Goal: Transaction & Acquisition: Purchase product/service

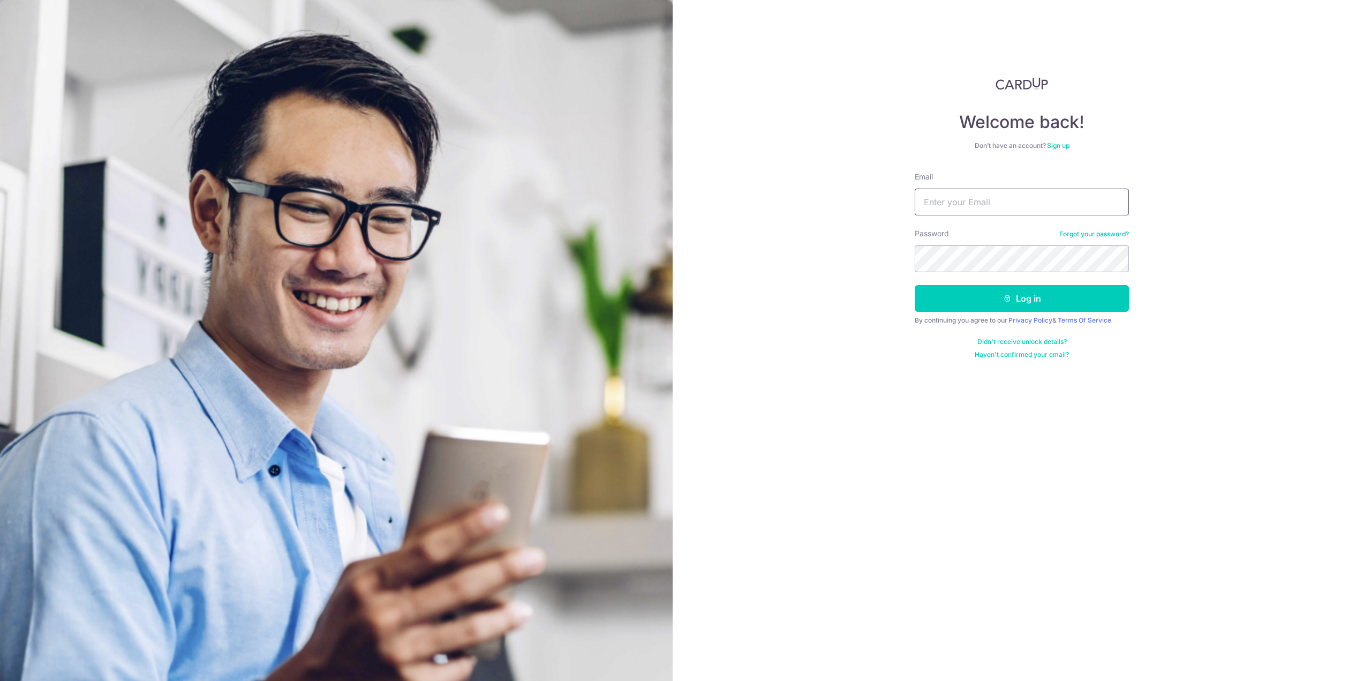
drag, startPoint x: 0, startPoint y: 0, endPoint x: 933, endPoint y: 202, distance: 954.3
click at [933, 202] on input "Email" at bounding box center [1021, 201] width 214 height 27
type input "[EMAIL_ADDRESS][DOMAIN_NAME]"
click at [914, 285] on button "Log in" at bounding box center [1021, 298] width 214 height 27
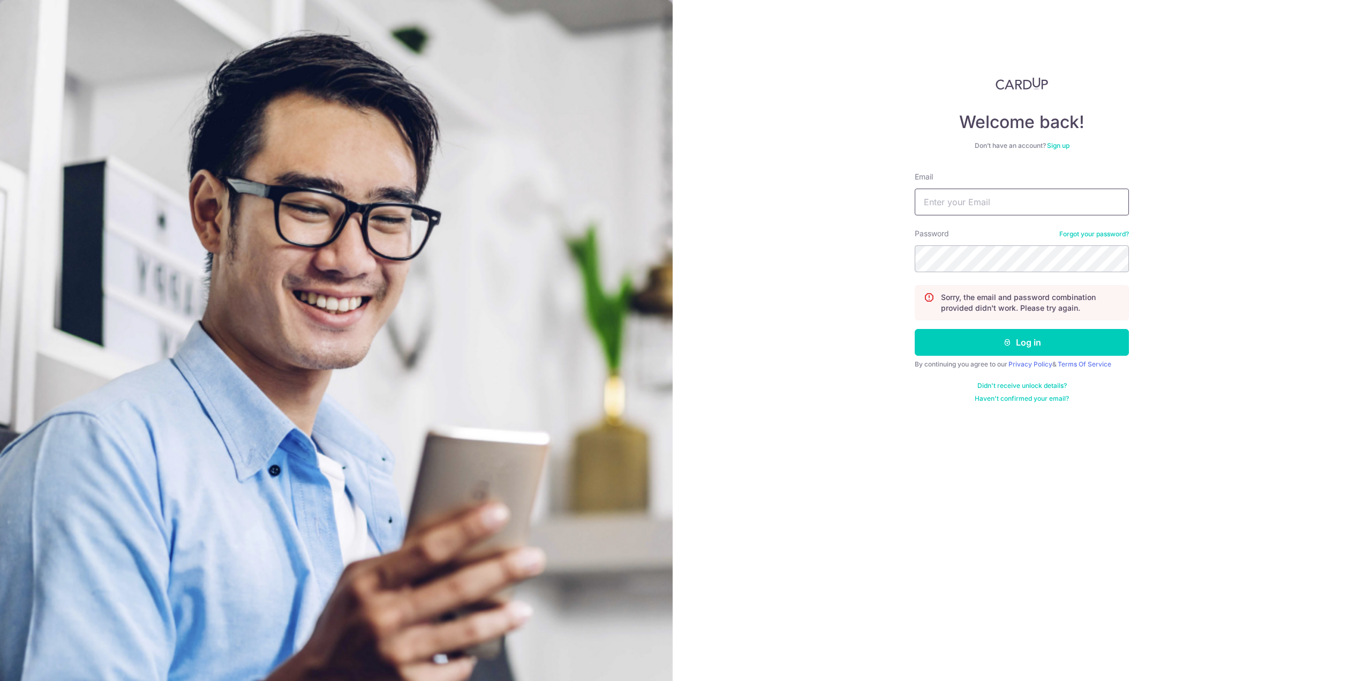
click at [981, 210] on input "Email" at bounding box center [1021, 201] width 214 height 27
type input "phyohtetaung@live.com"
click at [914, 329] on button "Log in" at bounding box center [1021, 342] width 214 height 27
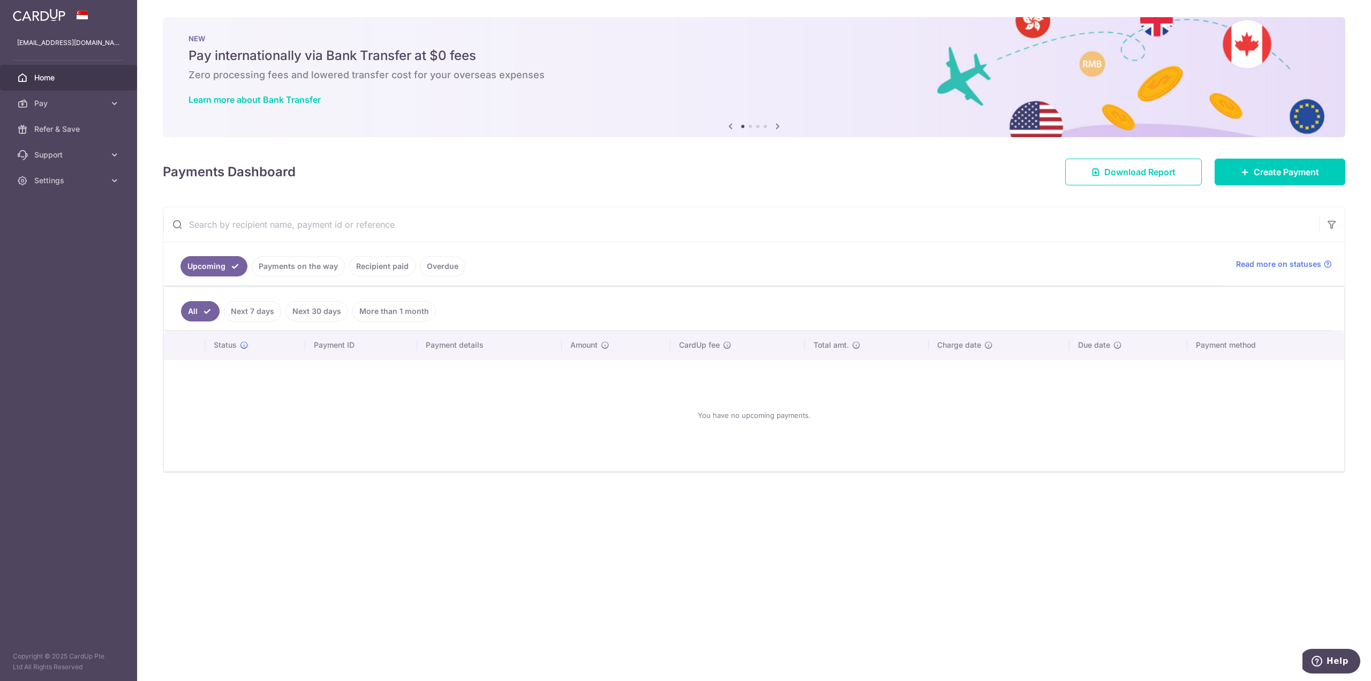
click at [392, 264] on div at bounding box center [692, 343] width 1385 height 687
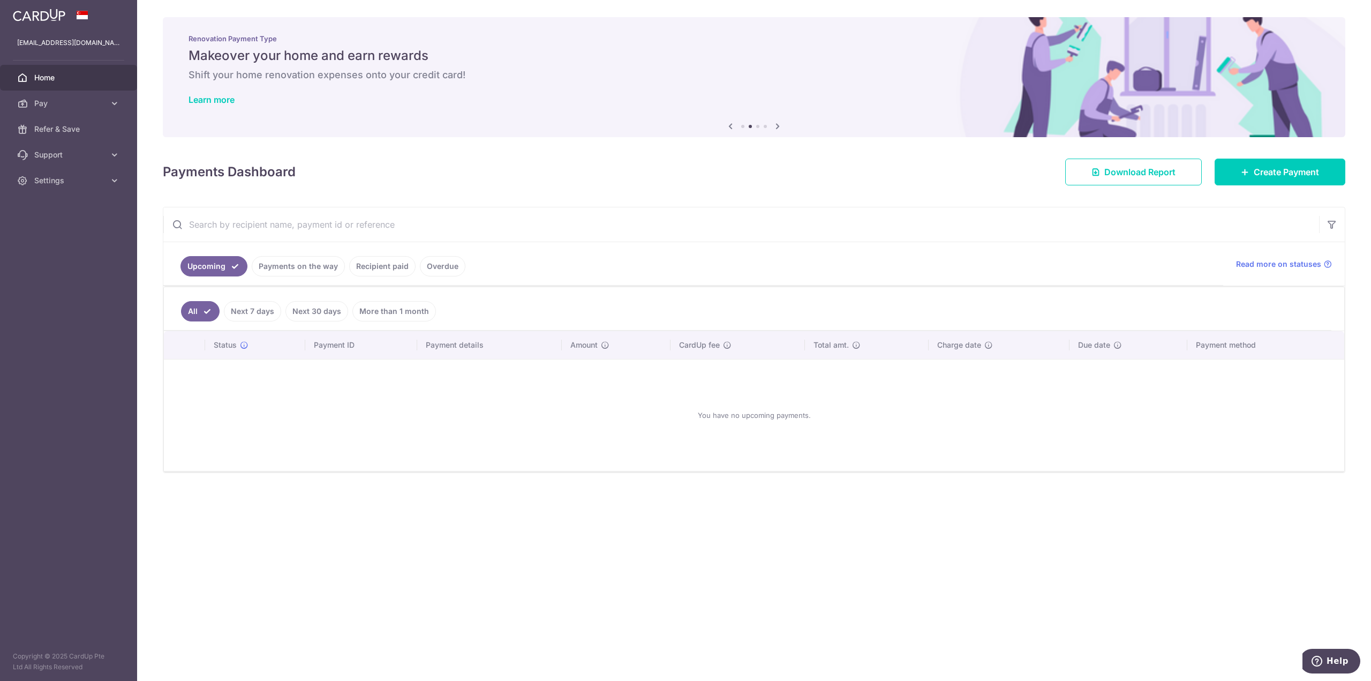
click at [384, 266] on link "Recipient paid" at bounding box center [382, 266] width 66 height 20
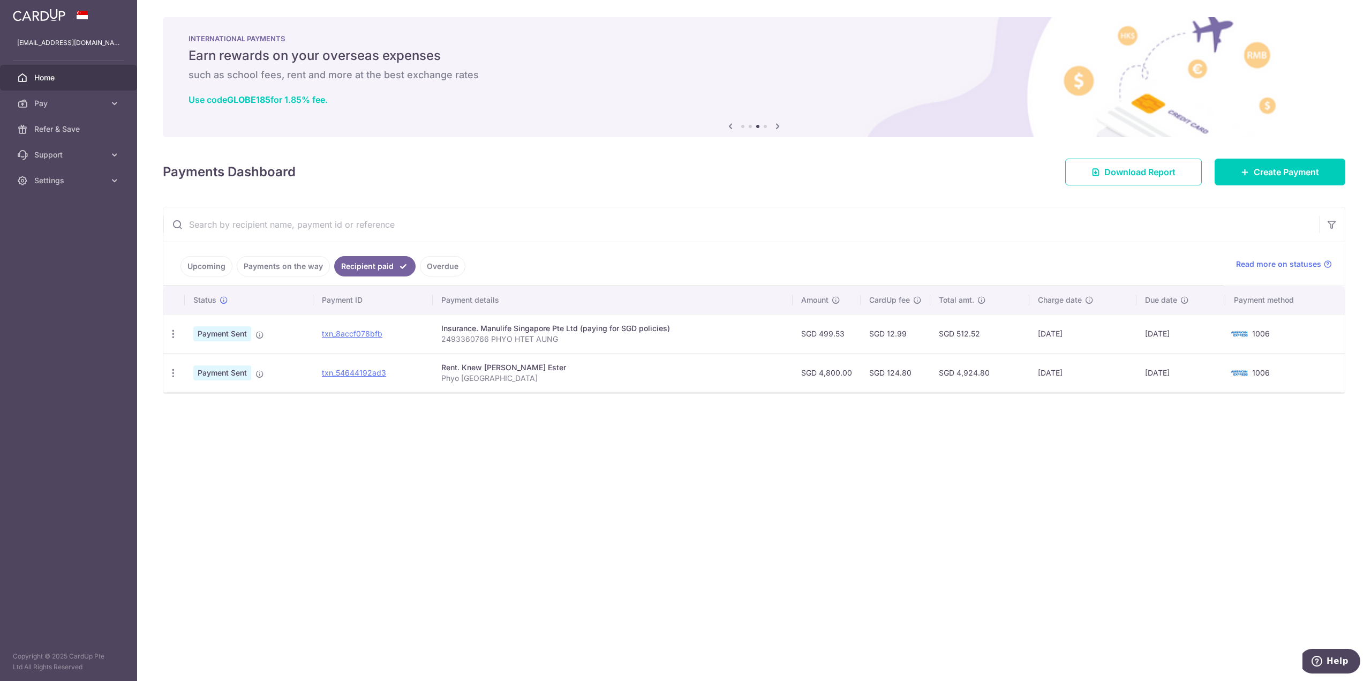
click at [770, 347] on td "Insurance. Manulife Singapore Pte Ltd (paying for SGD policies) 2493360766 PHYO…" at bounding box center [613, 333] width 360 height 39
drag, startPoint x: 559, startPoint y: 336, endPoint x: 443, endPoint y: 336, distance: 115.6
click at [443, 336] on p "2493360766 PHYO HTET AUNG" at bounding box center [612, 339] width 343 height 11
copy p "2493360766 PHYO HTET AUNG"
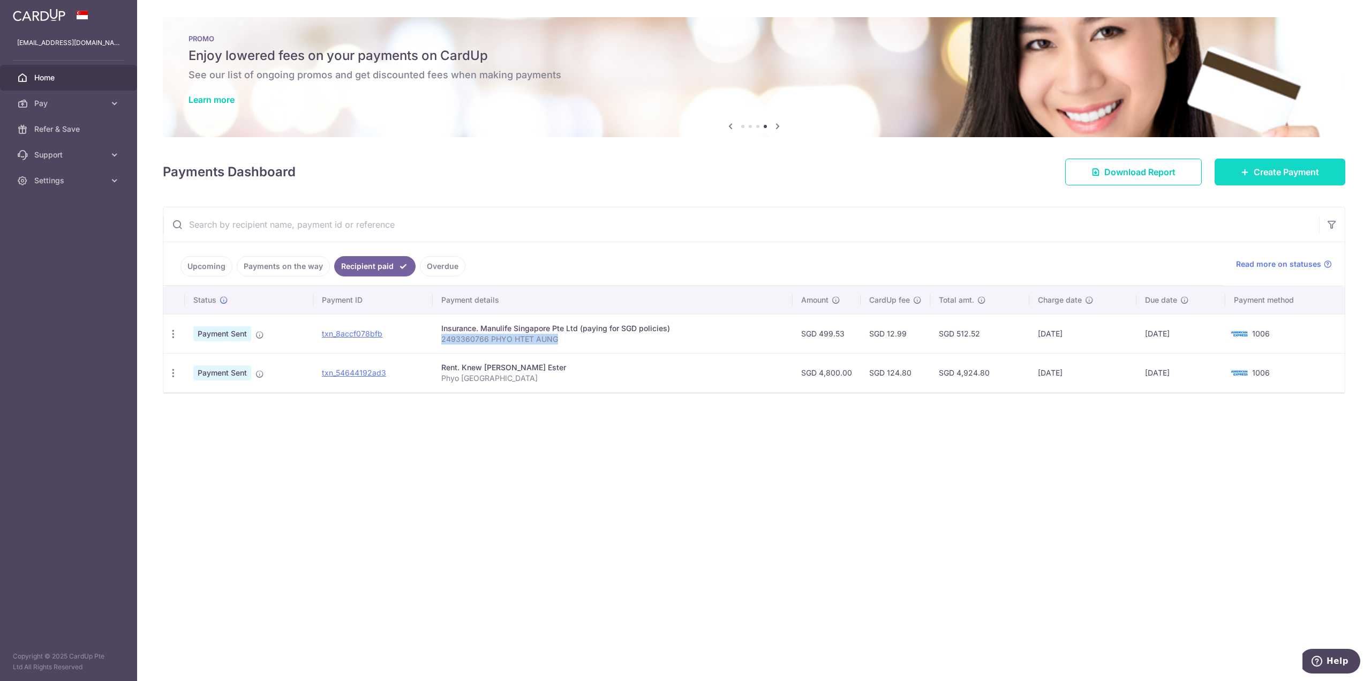
click at [1288, 173] on span "Create Payment" at bounding box center [1285, 171] width 65 height 13
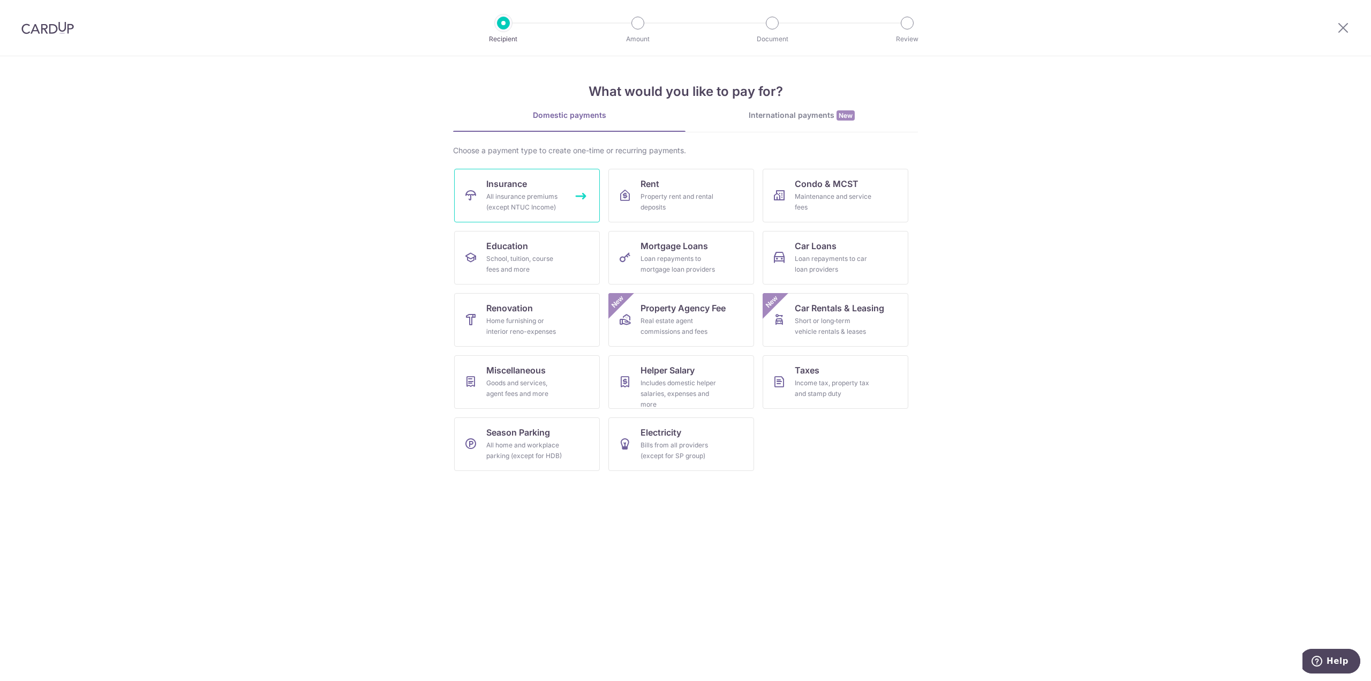
click at [550, 204] on div "All insurance premiums (except NTUC Income)" at bounding box center [524, 201] width 77 height 21
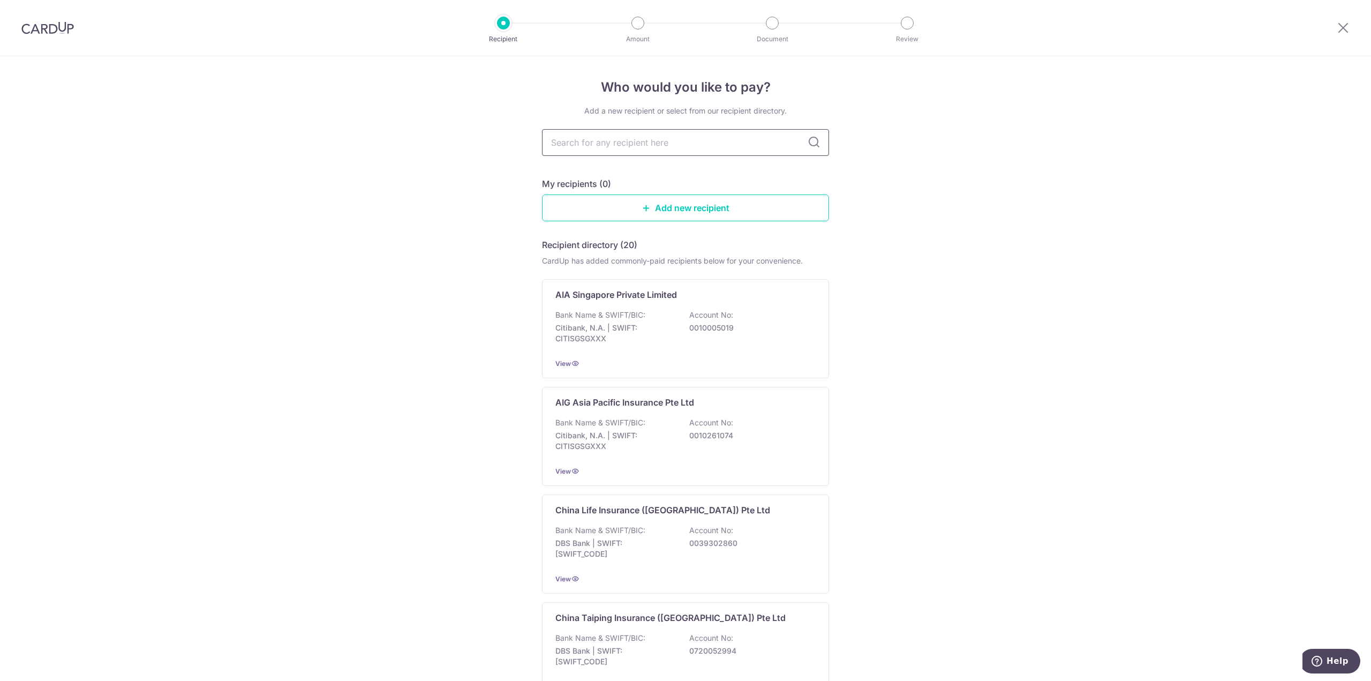
click at [642, 146] on input "text" at bounding box center [685, 142] width 287 height 27
click at [667, 146] on input "text" at bounding box center [685, 142] width 287 height 27
type input "manu"
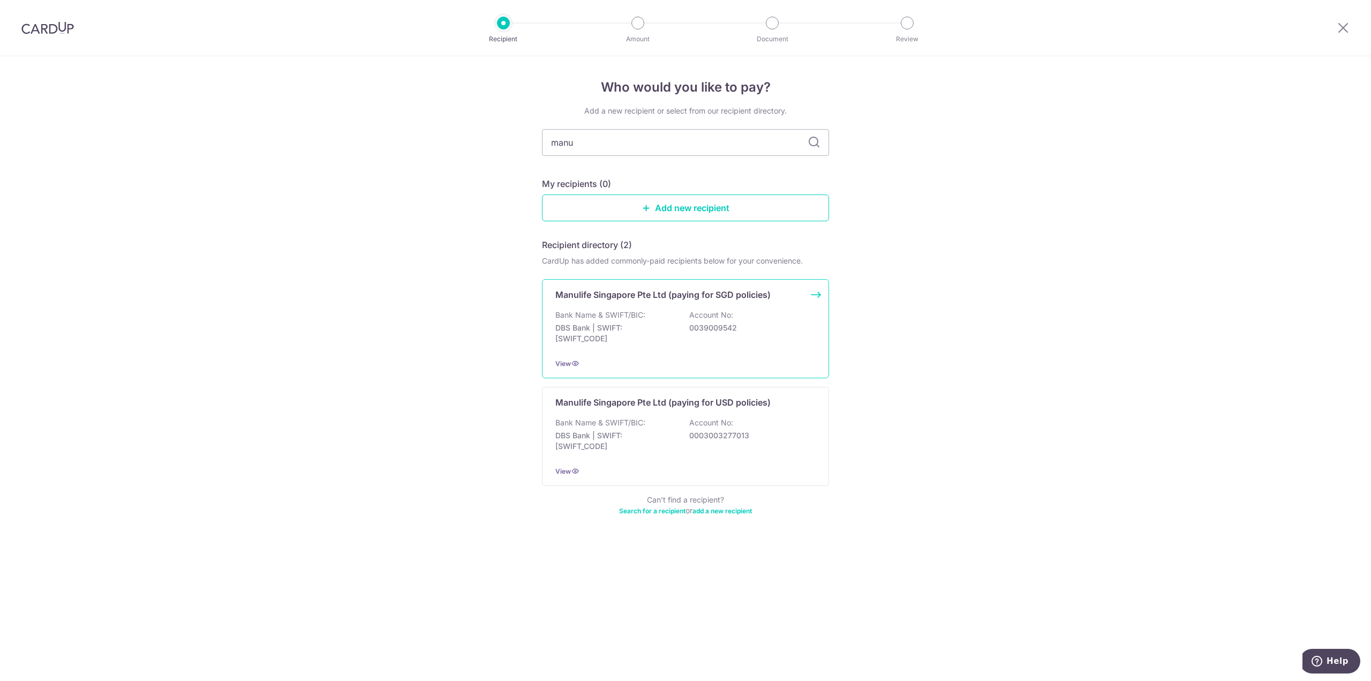
click at [795, 301] on div "Manulife Singapore Pte Ltd (paying for SGD policies) Bank Name & SWIFT/BIC: DBS…" at bounding box center [685, 328] width 287 height 99
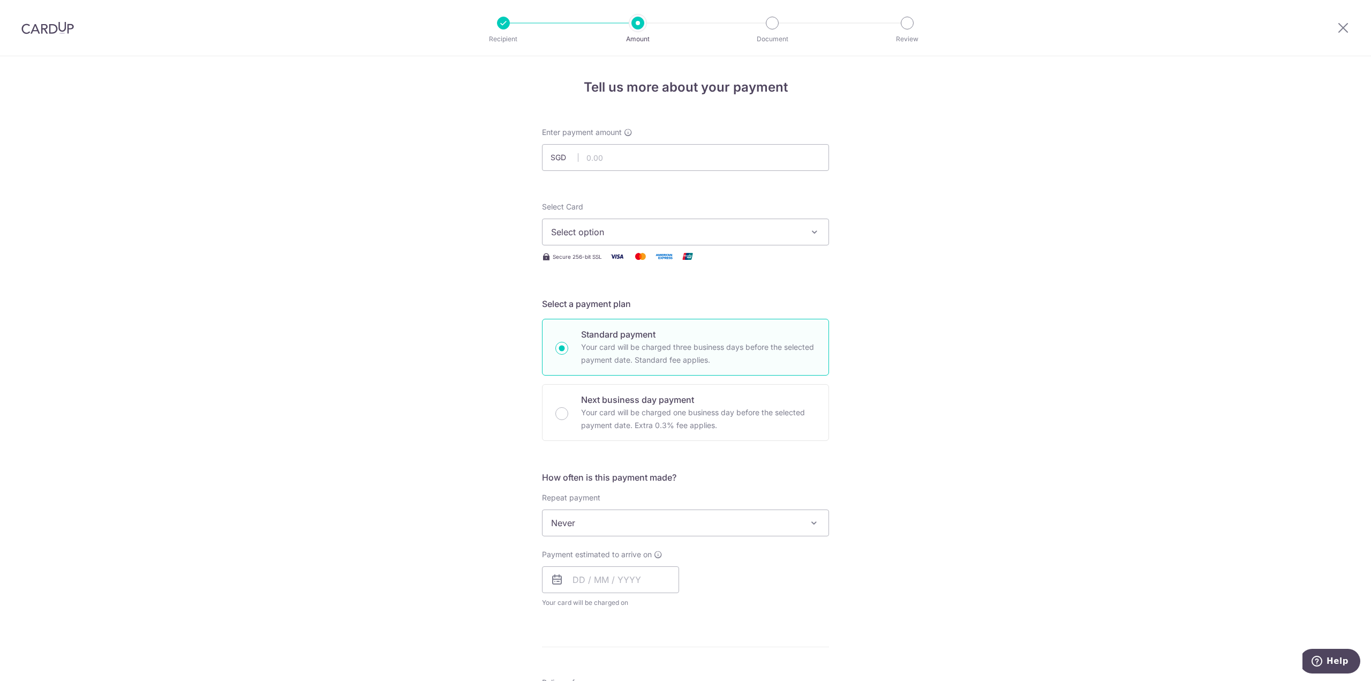
click at [687, 239] on button "Select option" at bounding box center [685, 231] width 287 height 27
click at [646, 302] on span "**** 1006" at bounding box center [685, 308] width 269 height 13
click at [603, 574] on input "text" at bounding box center [610, 579] width 137 height 27
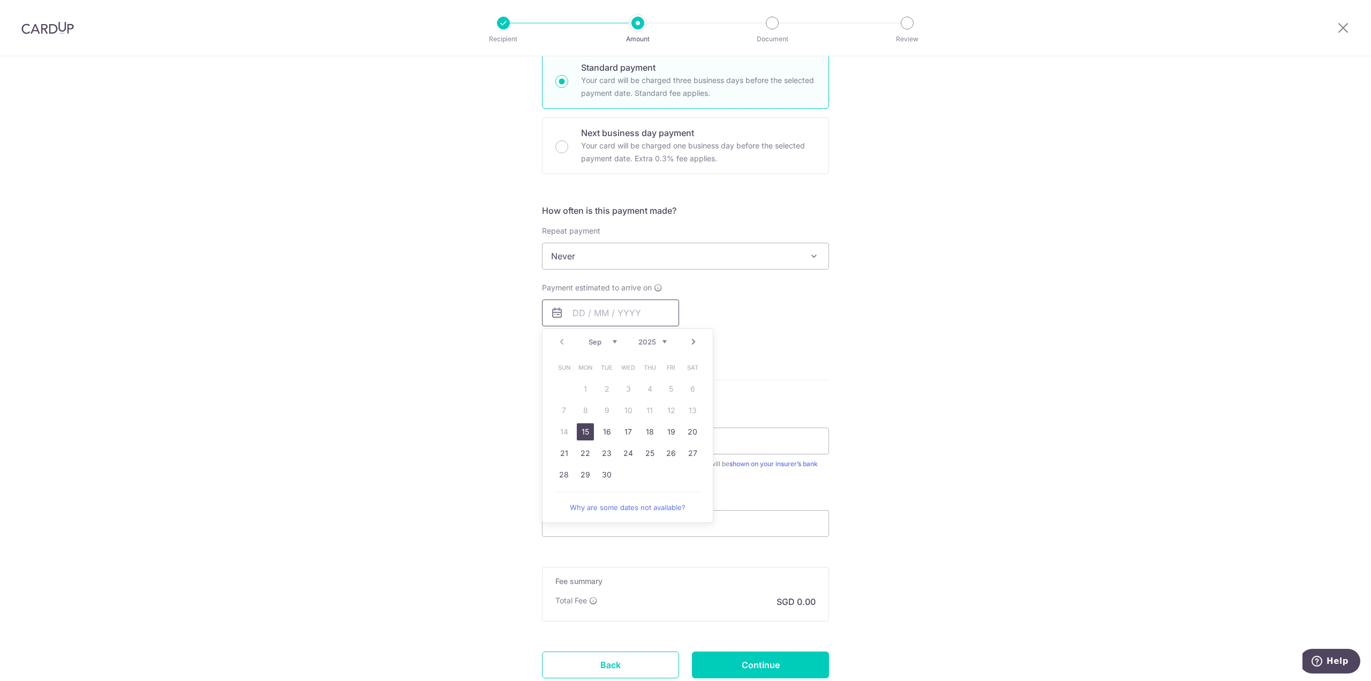
scroll to position [268, 0]
click at [580, 432] on link "15" at bounding box center [585, 430] width 17 height 17
type input "15/09/2025"
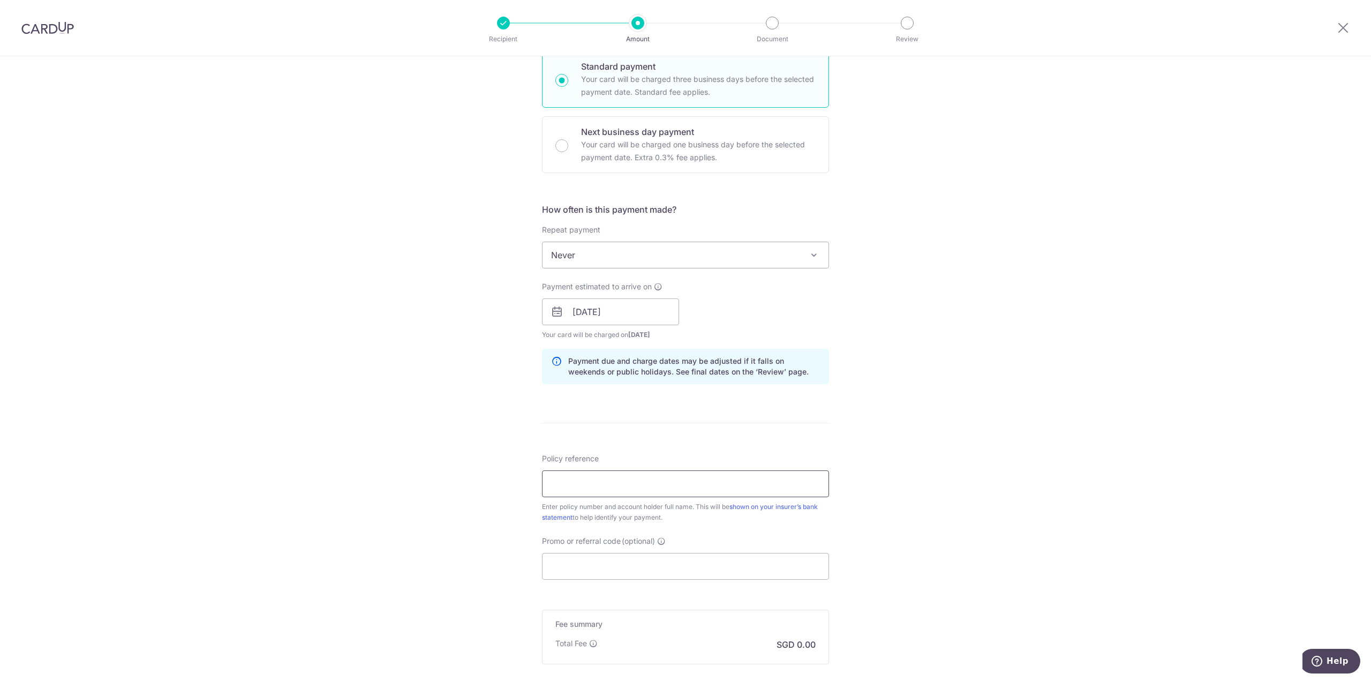
click at [576, 477] on input "Policy reference" at bounding box center [685, 483] width 287 height 27
paste input "2493360766 PHYO HTET AUNG"
type input "2493360766 PHYO HTET AUNG"
click at [449, 462] on div "Tell us more about your payment Enter payment amount SGD Select Card **** 1006 …" at bounding box center [685, 295] width 1371 height 1012
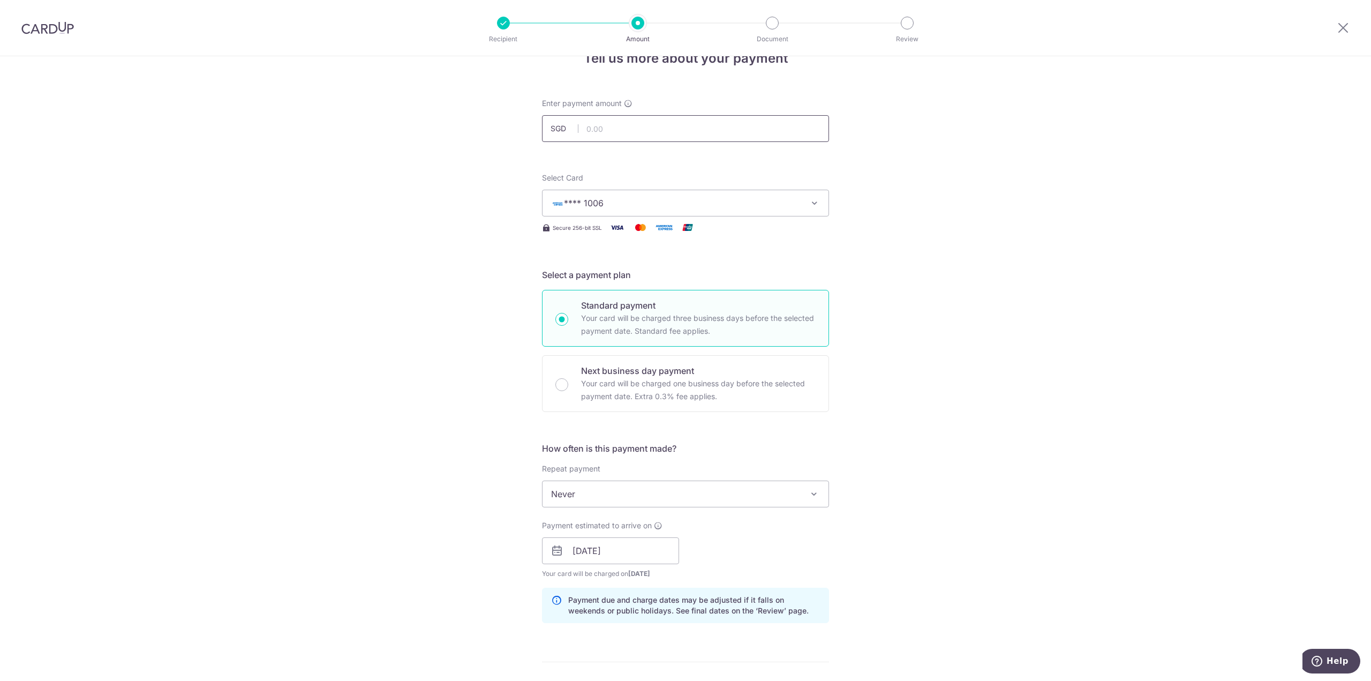
scroll to position [0, 0]
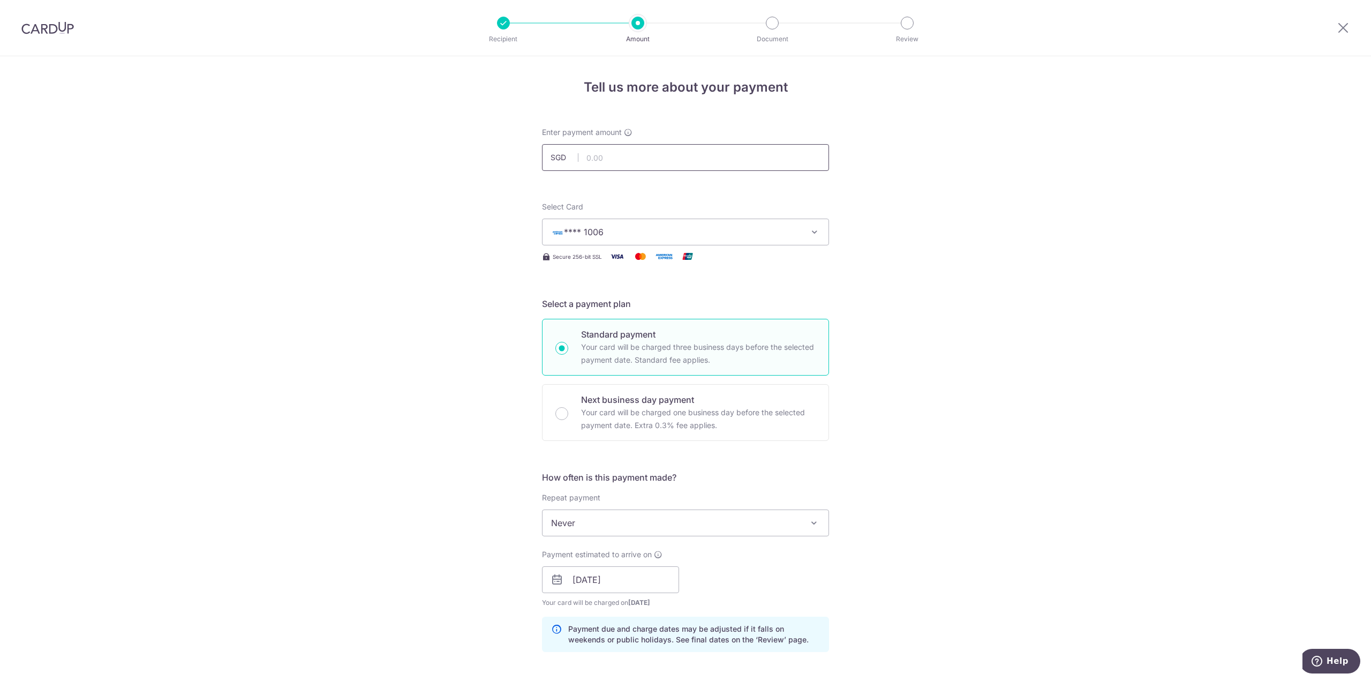
click at [610, 162] on input "text" at bounding box center [685, 157] width 287 height 27
paste input "499.53"
type input "499.53"
click at [897, 223] on div "Tell us more about your payment Enter payment amount SGD 499.53 Select Card ***…" at bounding box center [685, 562] width 1371 height 1012
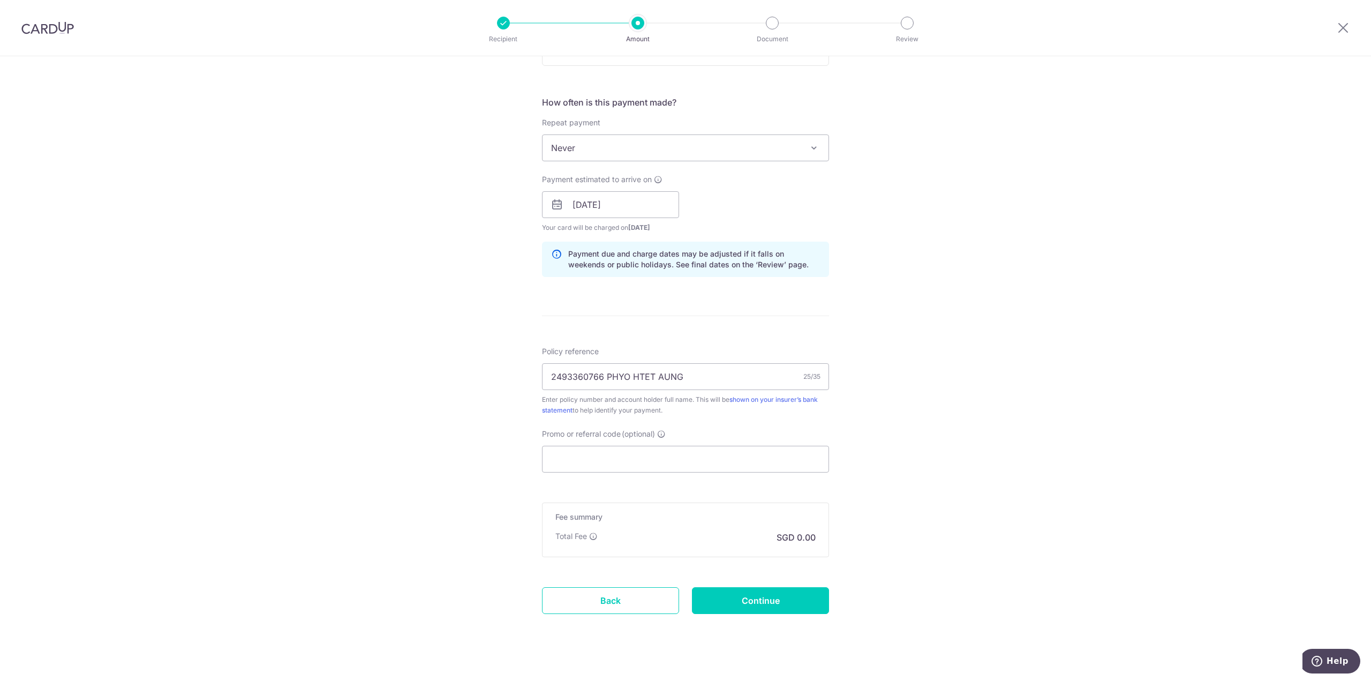
scroll to position [385, 0]
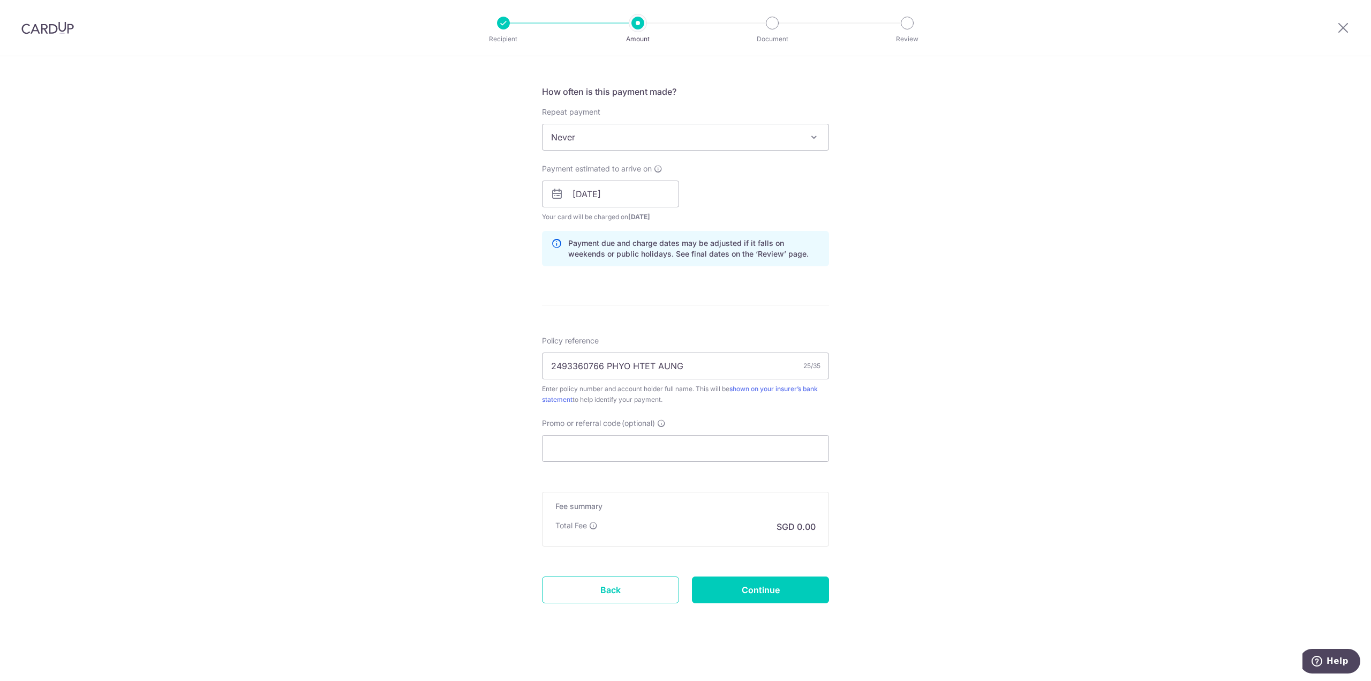
click at [894, 540] on div "Tell us more about your payment Enter payment amount SGD 499.53 499.53 Select C…" at bounding box center [685, 177] width 1371 height 1012
click at [753, 583] on input "Continue" at bounding box center [760, 589] width 137 height 27
type input "Create Schedule"
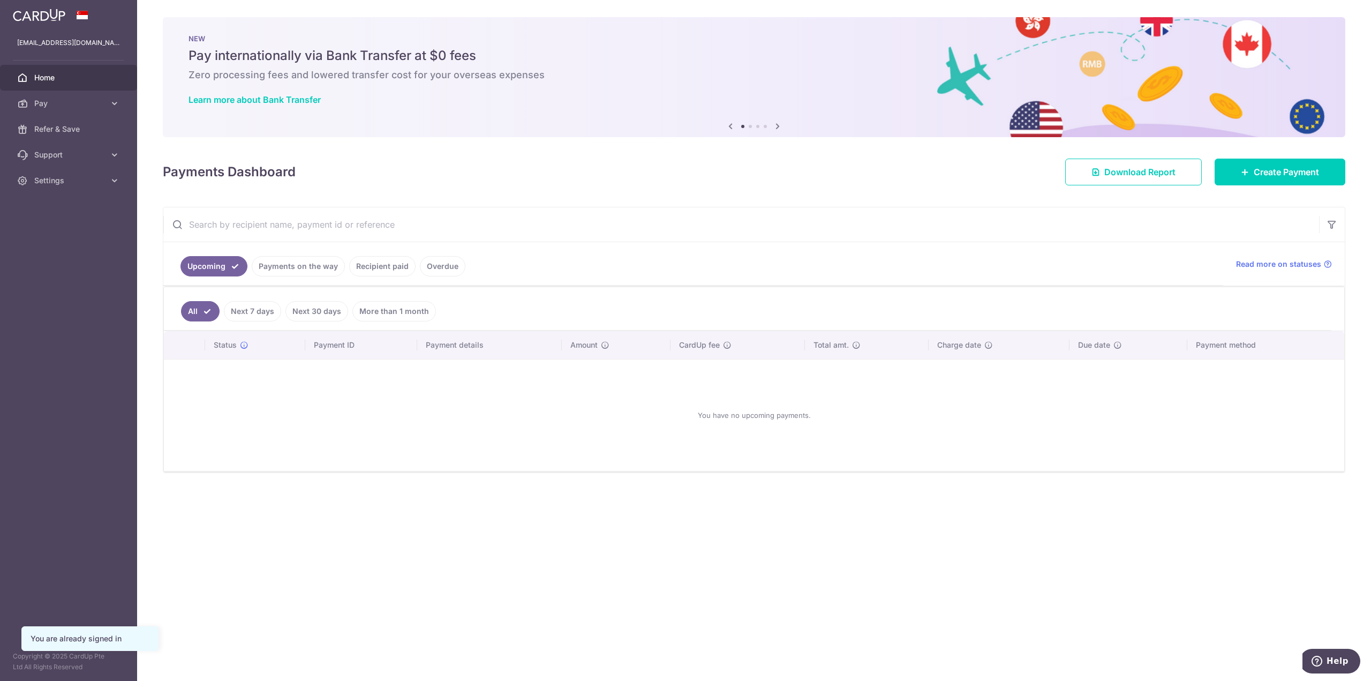
click at [385, 263] on link "Recipient paid" at bounding box center [382, 266] width 66 height 20
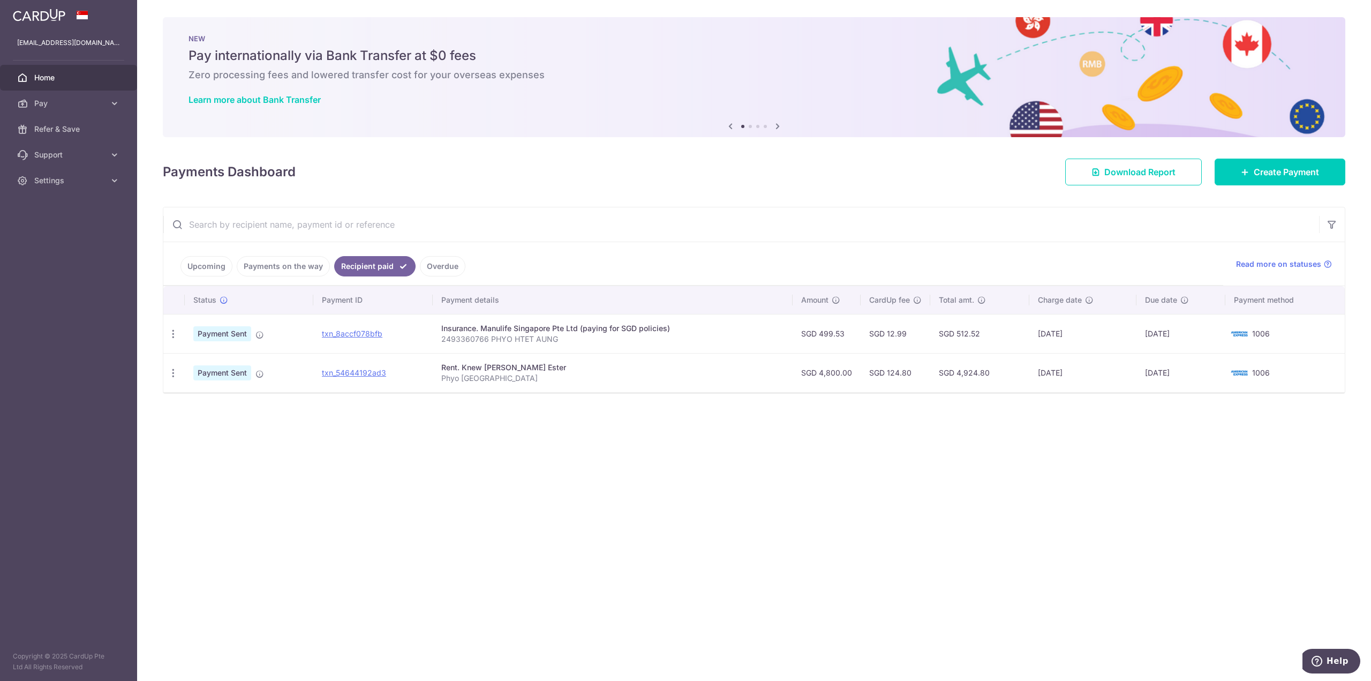
drag, startPoint x: 822, startPoint y: 334, endPoint x: 848, endPoint y: 332, distance: 25.3
click at [848, 332] on td "SGD 499.53" at bounding box center [826, 333] width 68 height 39
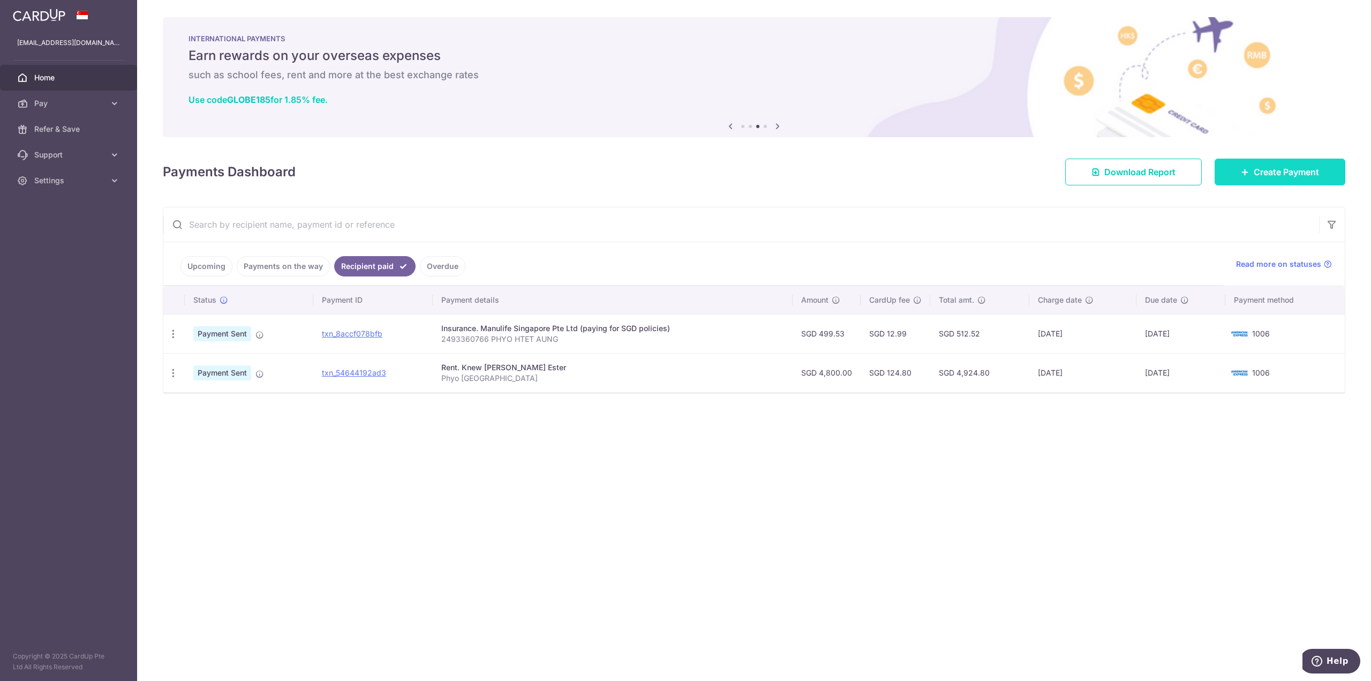
click at [1264, 173] on span "Create Payment" at bounding box center [1285, 171] width 65 height 13
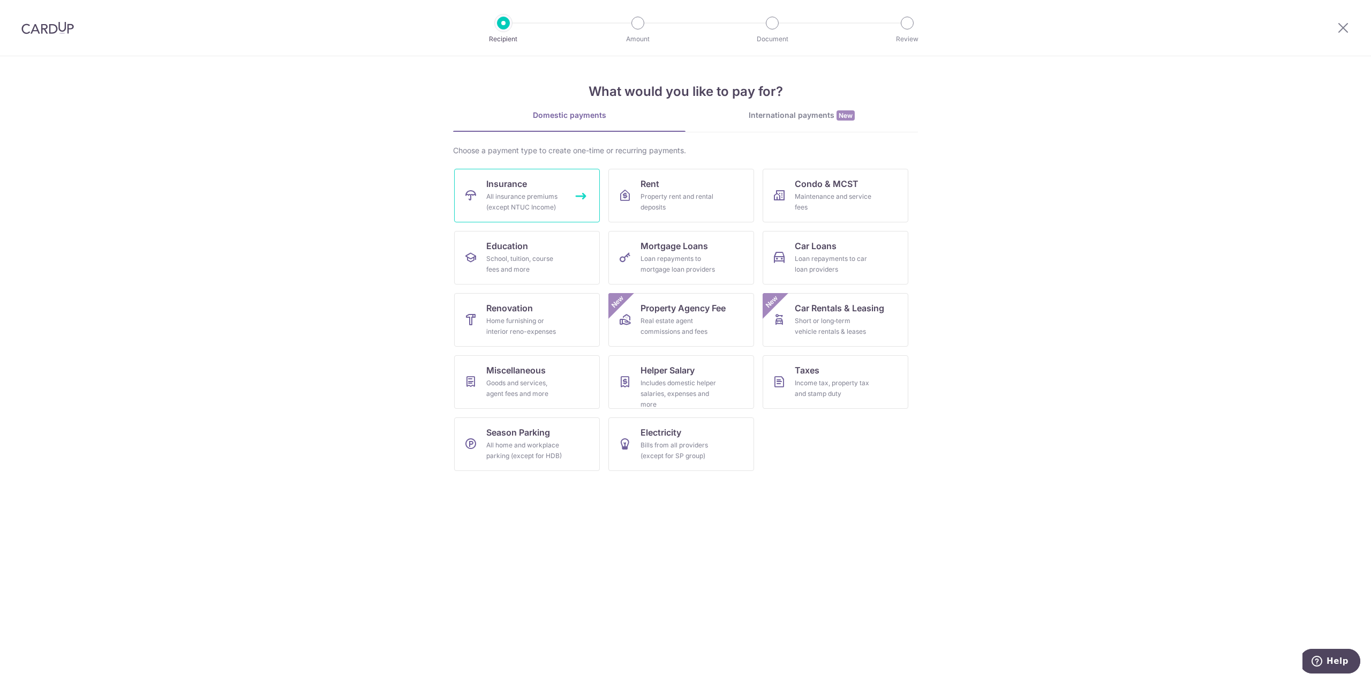
click at [521, 198] on div "All insurance premiums (except NTUC Income)" at bounding box center [524, 201] width 77 height 21
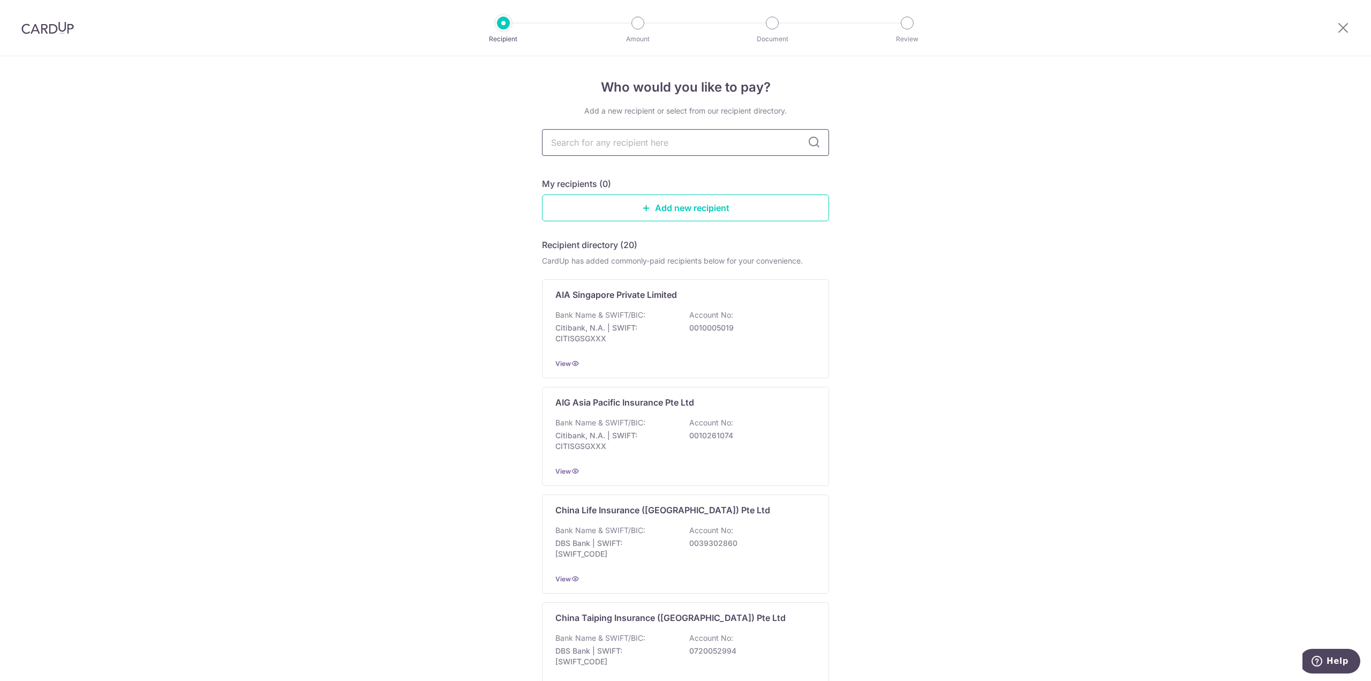
click at [632, 139] on input "text" at bounding box center [685, 142] width 287 height 27
click at [631, 143] on input "text" at bounding box center [685, 142] width 287 height 27
type input "manu"
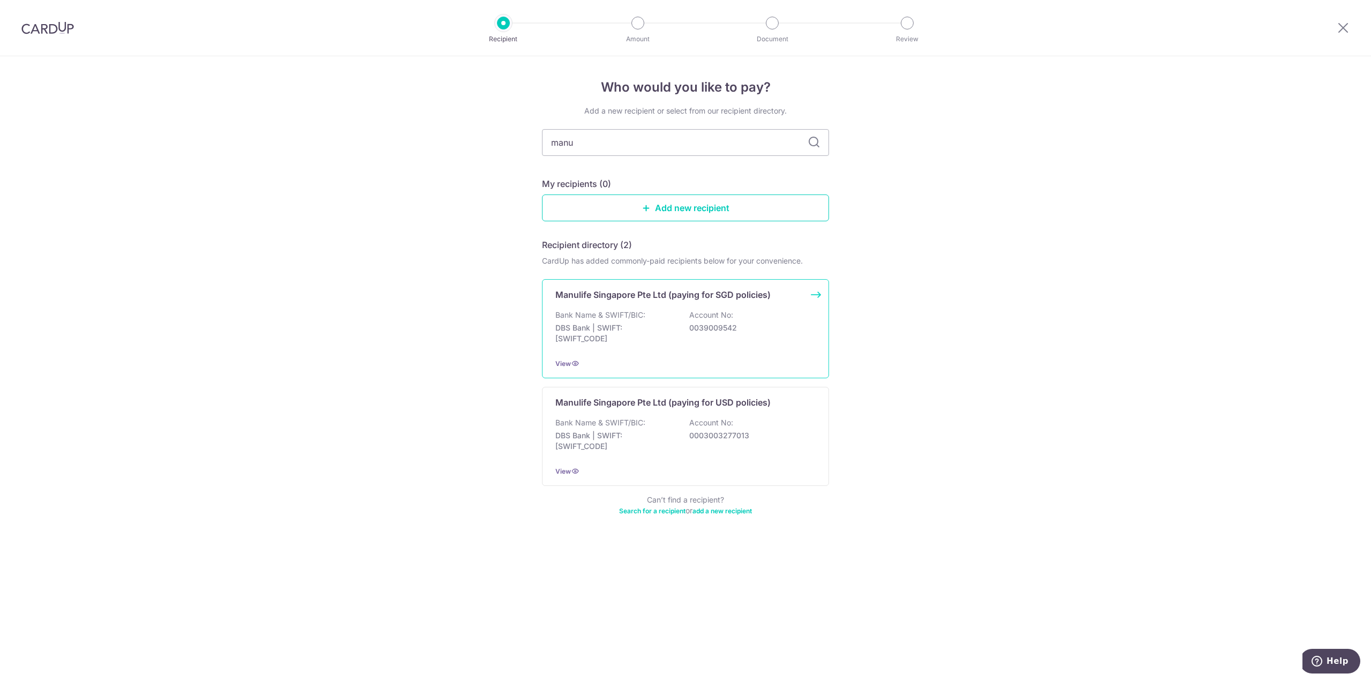
click at [675, 301] on div "Manulife Singapore Pte Ltd (paying for SGD policies) Bank Name & SWIFT/BIC: DBS…" at bounding box center [685, 328] width 287 height 99
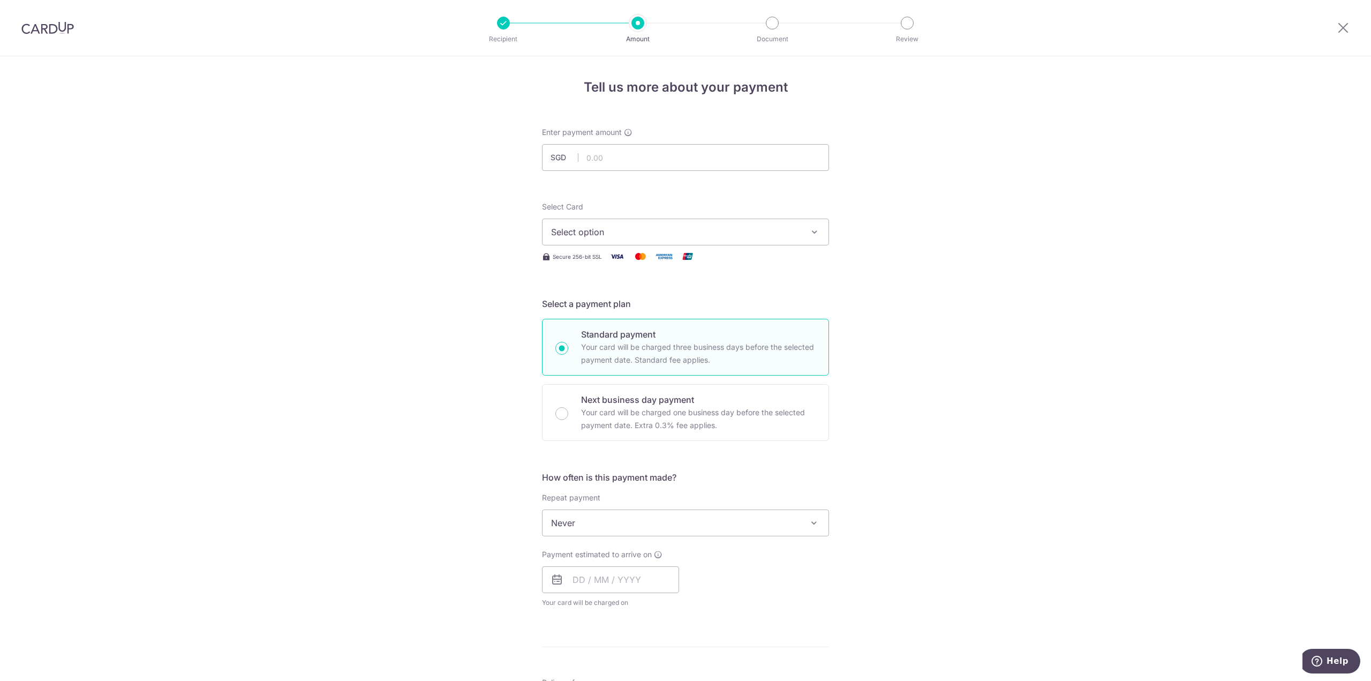
click at [674, 229] on span "Select option" at bounding box center [676, 231] width 250 height 13
click at [626, 300] on link "**** 1006" at bounding box center [685, 309] width 286 height 26
click at [629, 237] on span "**** 1006" at bounding box center [676, 231] width 250 height 13
click at [622, 238] on span "**** 1006" at bounding box center [676, 231] width 250 height 13
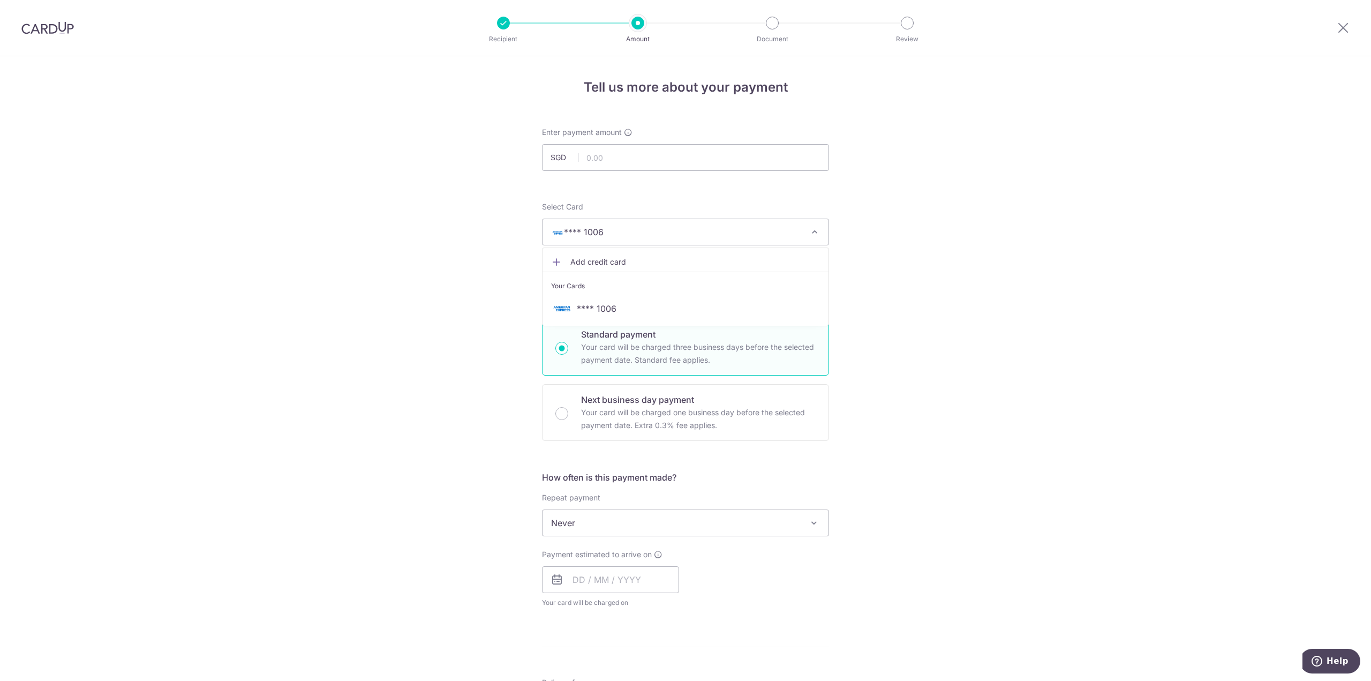
click at [622, 238] on span "**** 1006" at bounding box center [676, 231] width 250 height 13
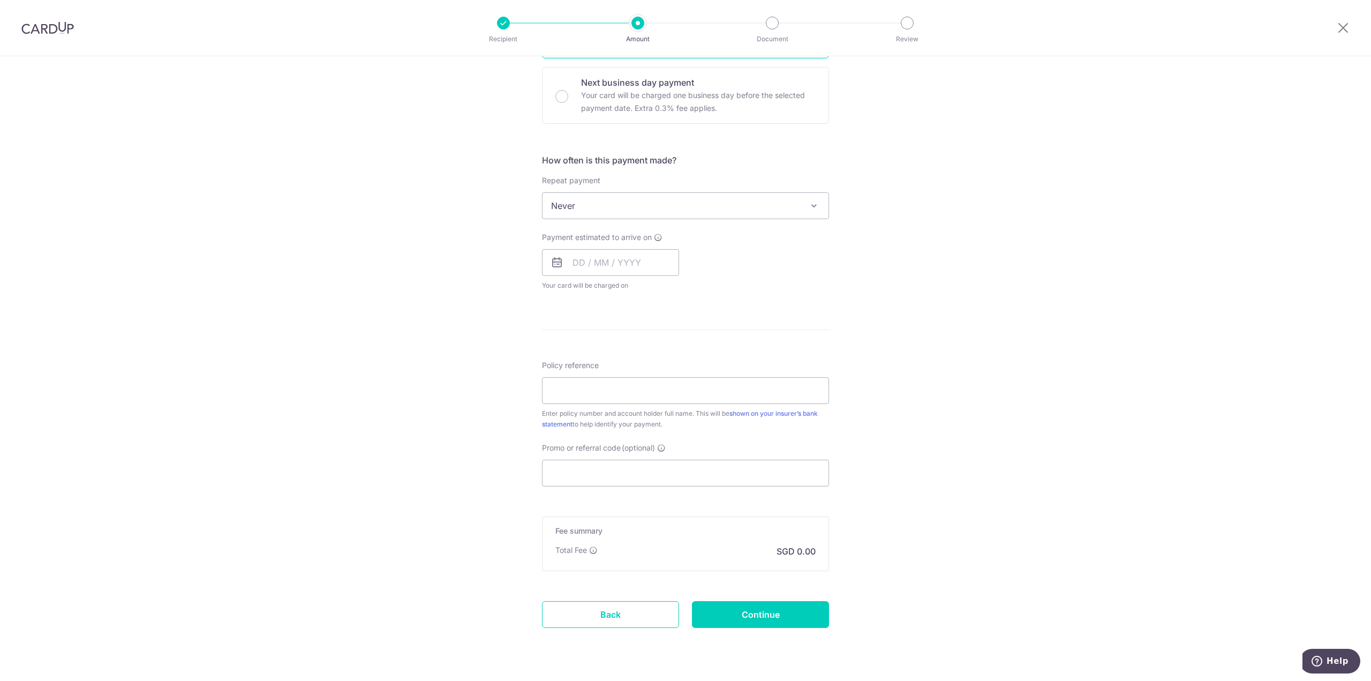
scroll to position [321, 0]
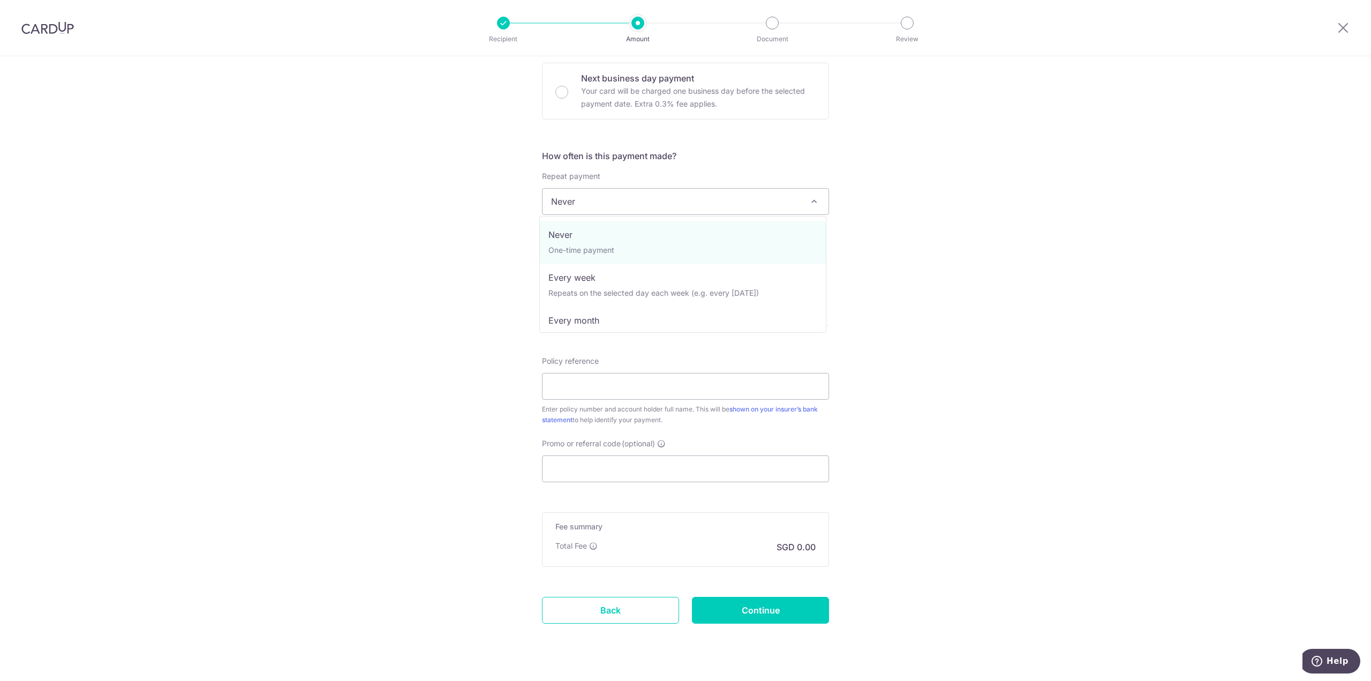
click at [604, 206] on span "Never" at bounding box center [685, 201] width 286 height 26
click at [606, 256] on input "text" at bounding box center [610, 258] width 137 height 27
click at [580, 378] on link "15" at bounding box center [585, 376] width 17 height 17
type input "[DATE]"
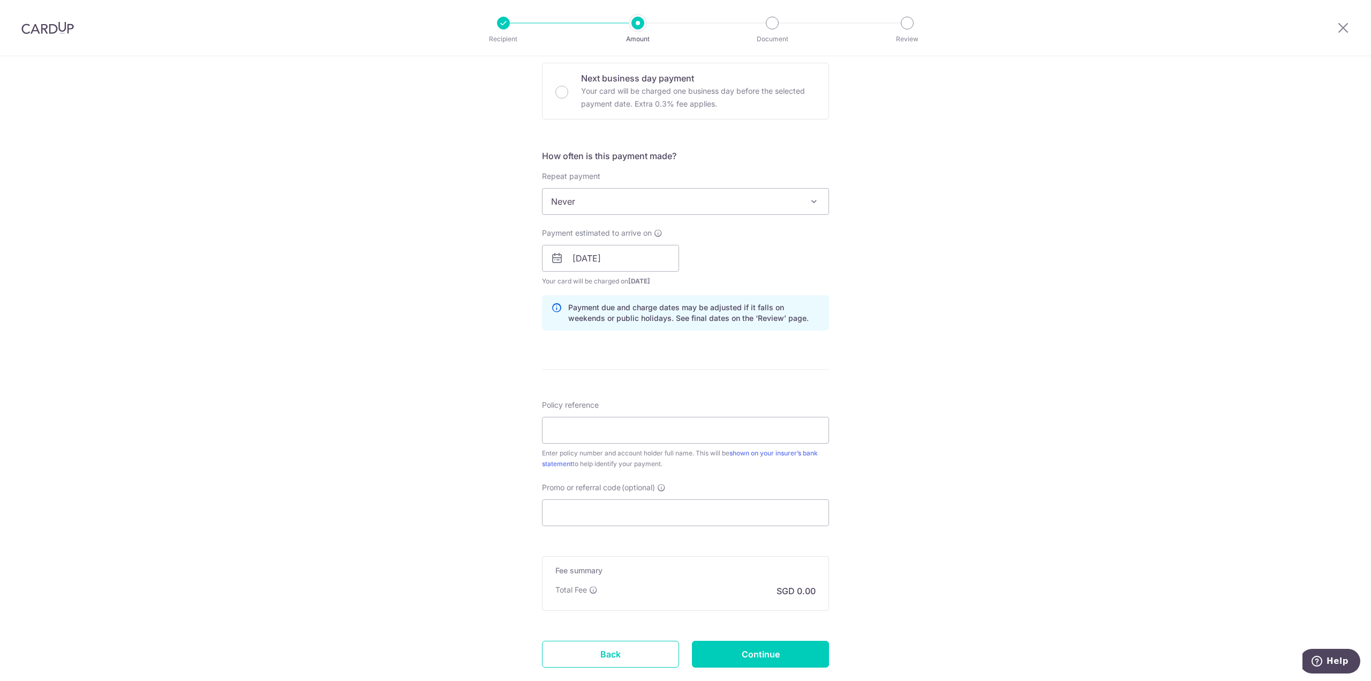
click at [449, 341] on div "Tell us more about your payment Enter payment amount SGD Select Card **** 1006 …" at bounding box center [685, 241] width 1371 height 1012
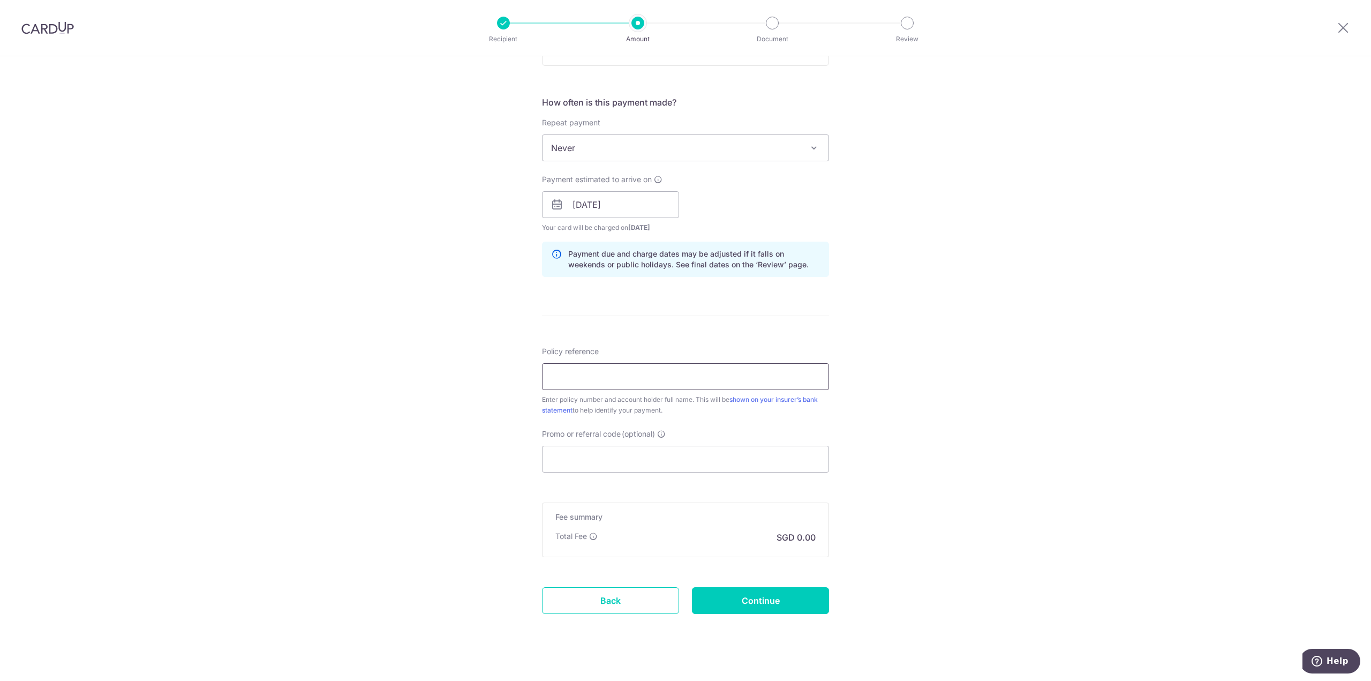
click at [607, 375] on input "Policy reference" at bounding box center [685, 376] width 287 height 27
type input "2493360766 PHYO HTET AUNG"
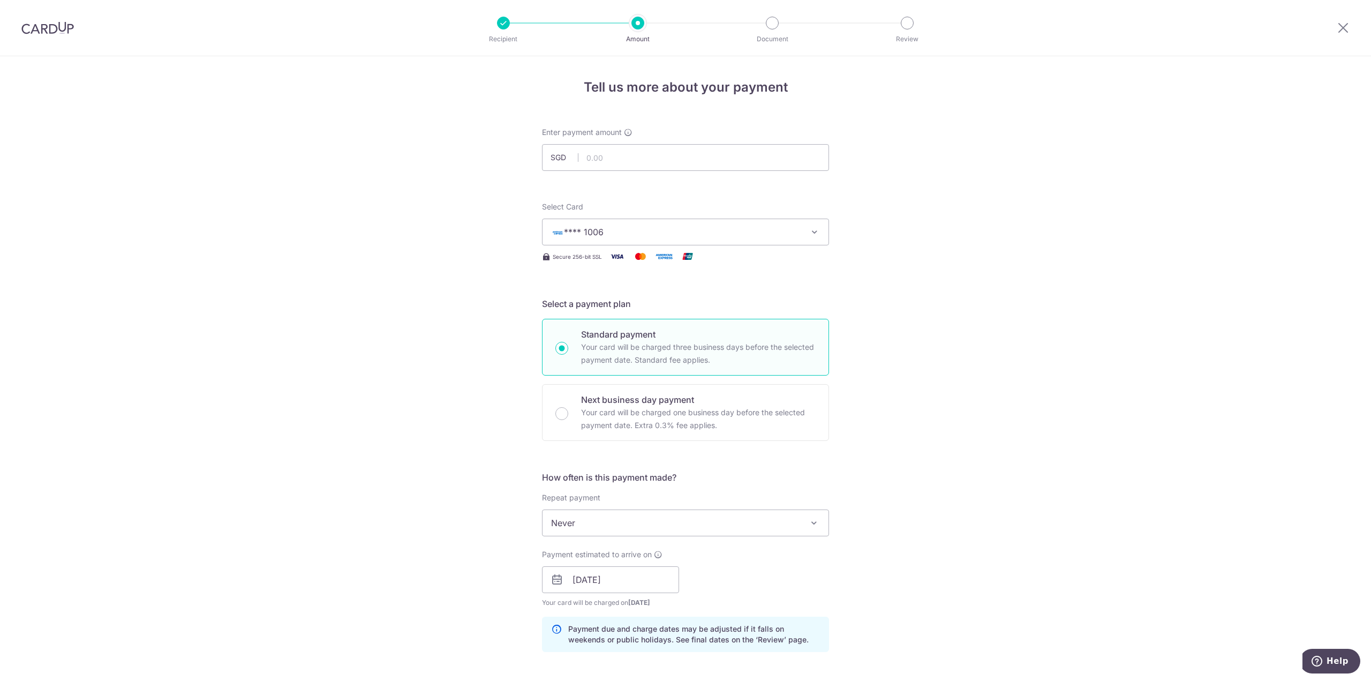
scroll to position [0, 0]
click at [645, 165] on input "text" at bounding box center [685, 157] width 287 height 27
paste input "S$499.53"
type input "499.53"
click at [891, 217] on div "Tell us more about your payment Enter payment amount SGD 499.53 Select Card ***…" at bounding box center [685, 562] width 1371 height 1012
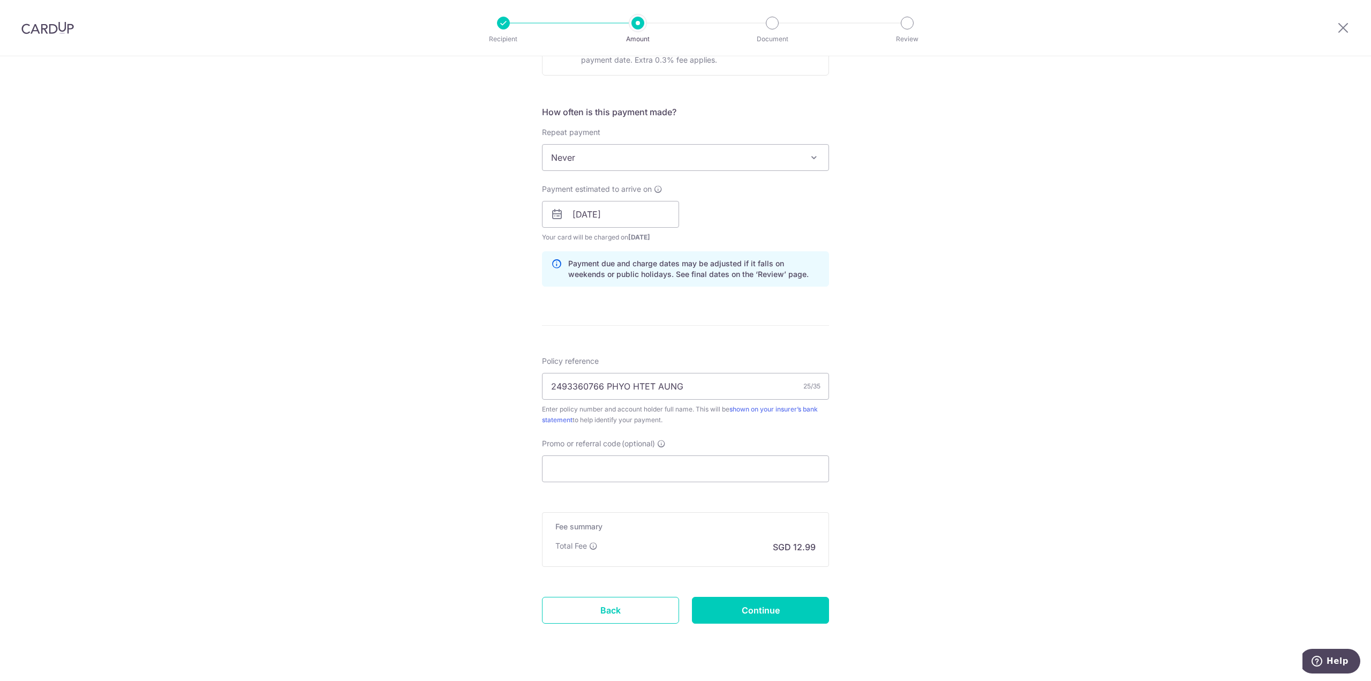
scroll to position [375, 0]
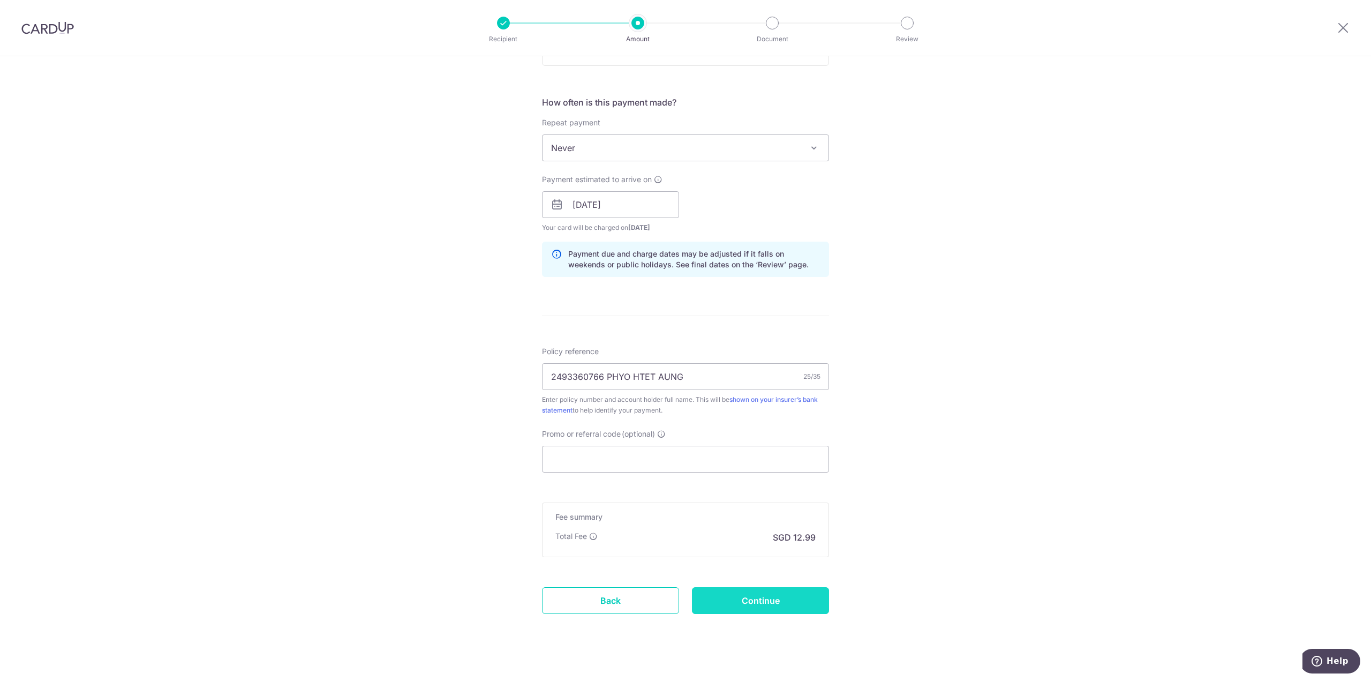
click at [738, 593] on input "Continue" at bounding box center [760, 600] width 137 height 27
type input "Create Schedule"
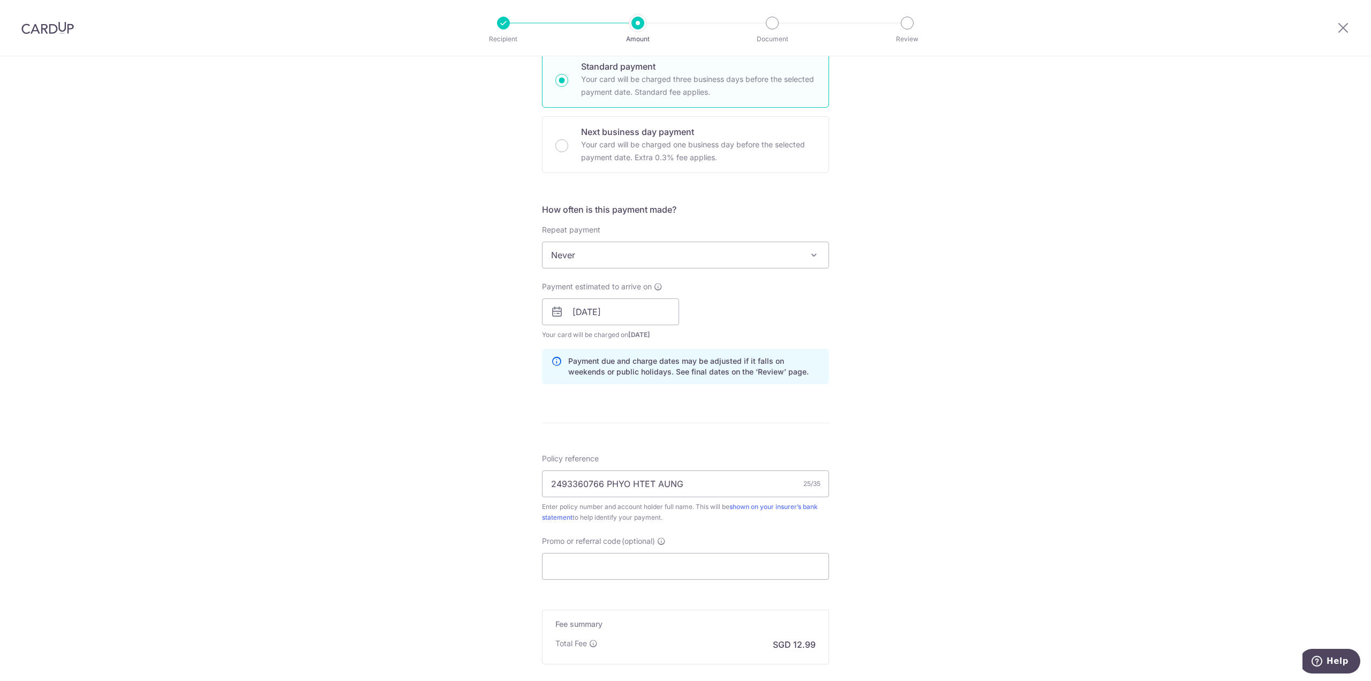
scroll to position [318, 0]
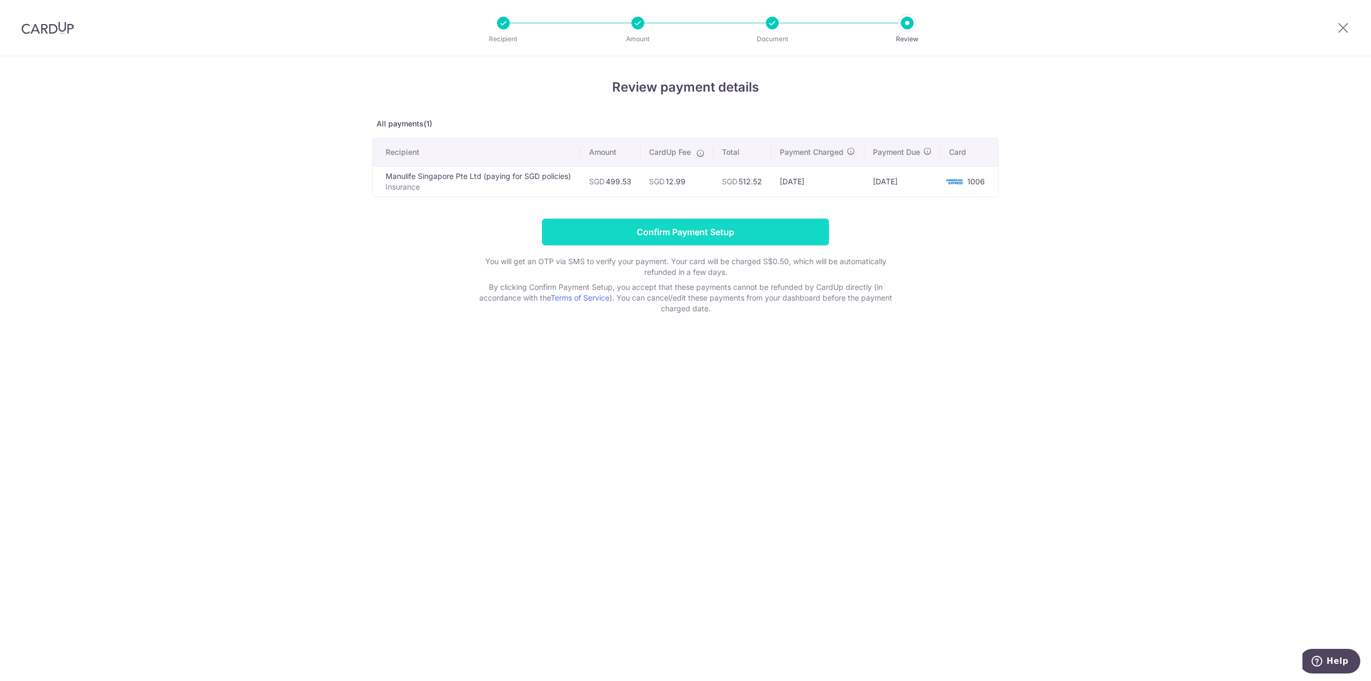
click at [698, 240] on input "Confirm Payment Setup" at bounding box center [685, 231] width 287 height 27
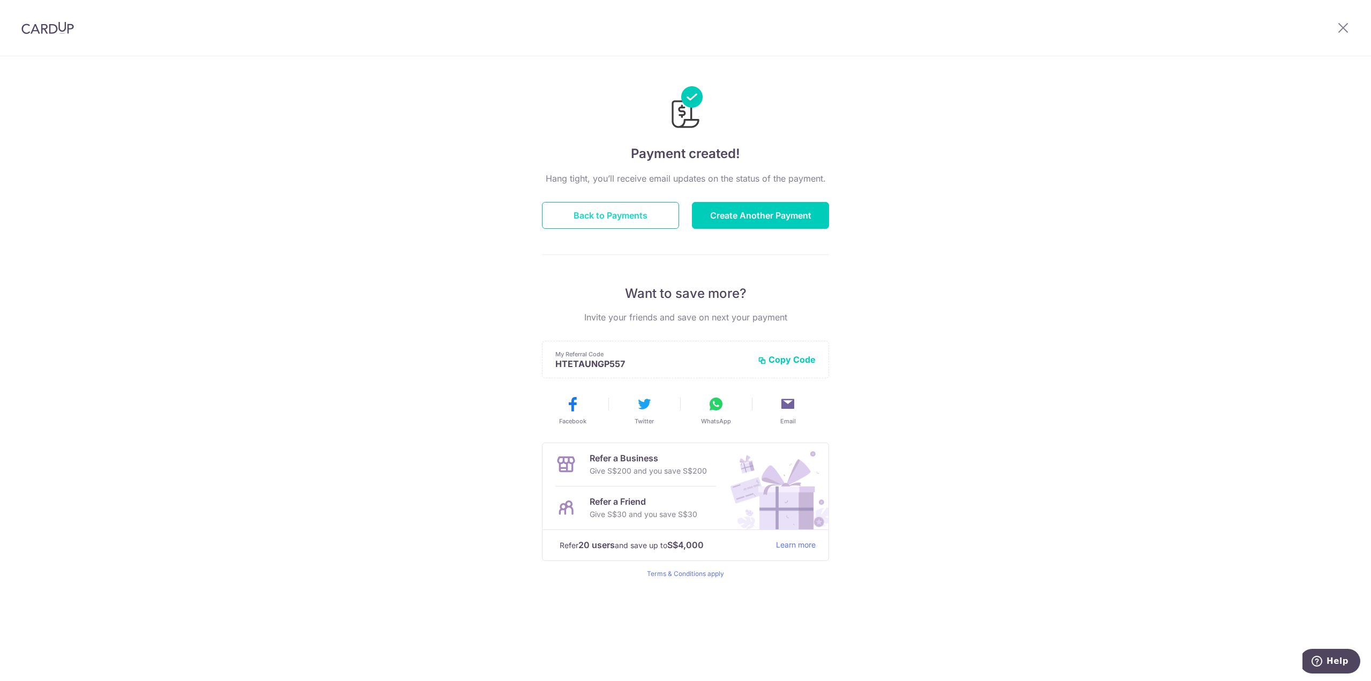
click at [613, 210] on button "Back to Payments" at bounding box center [610, 215] width 137 height 27
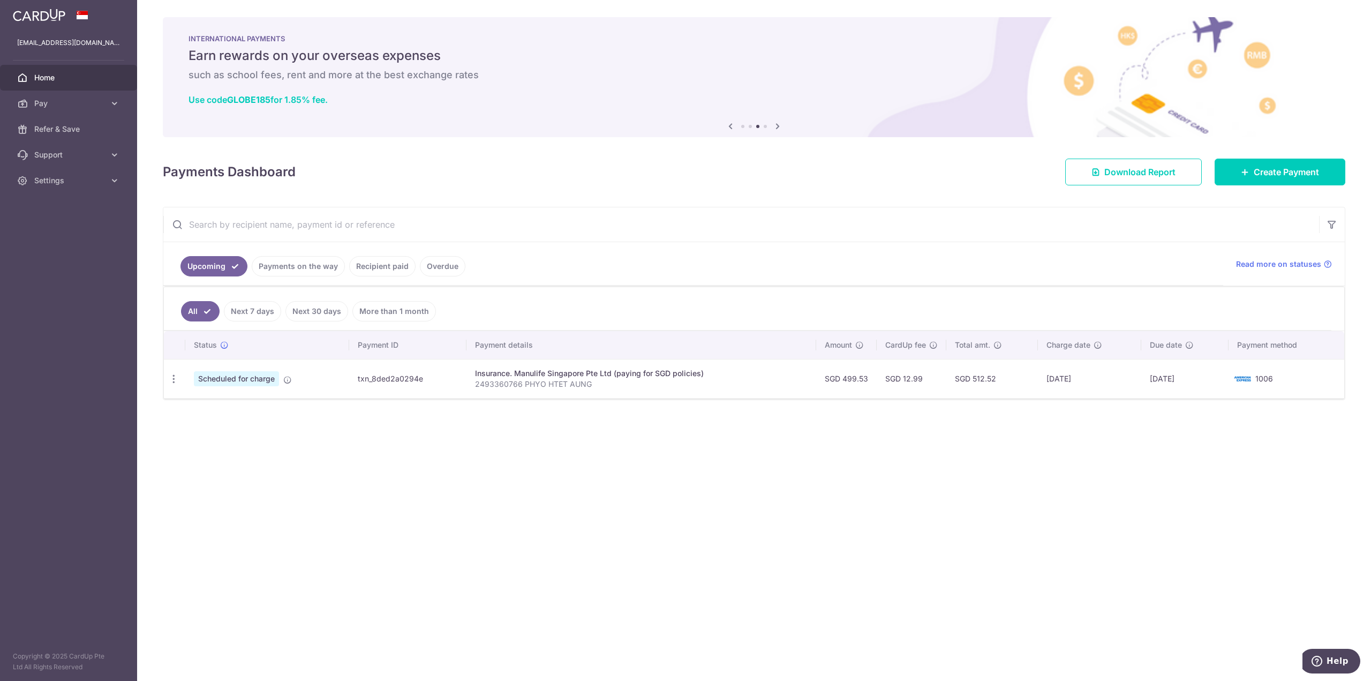
click at [387, 311] on link "More than 1 month" at bounding box center [394, 311] width 84 height 20
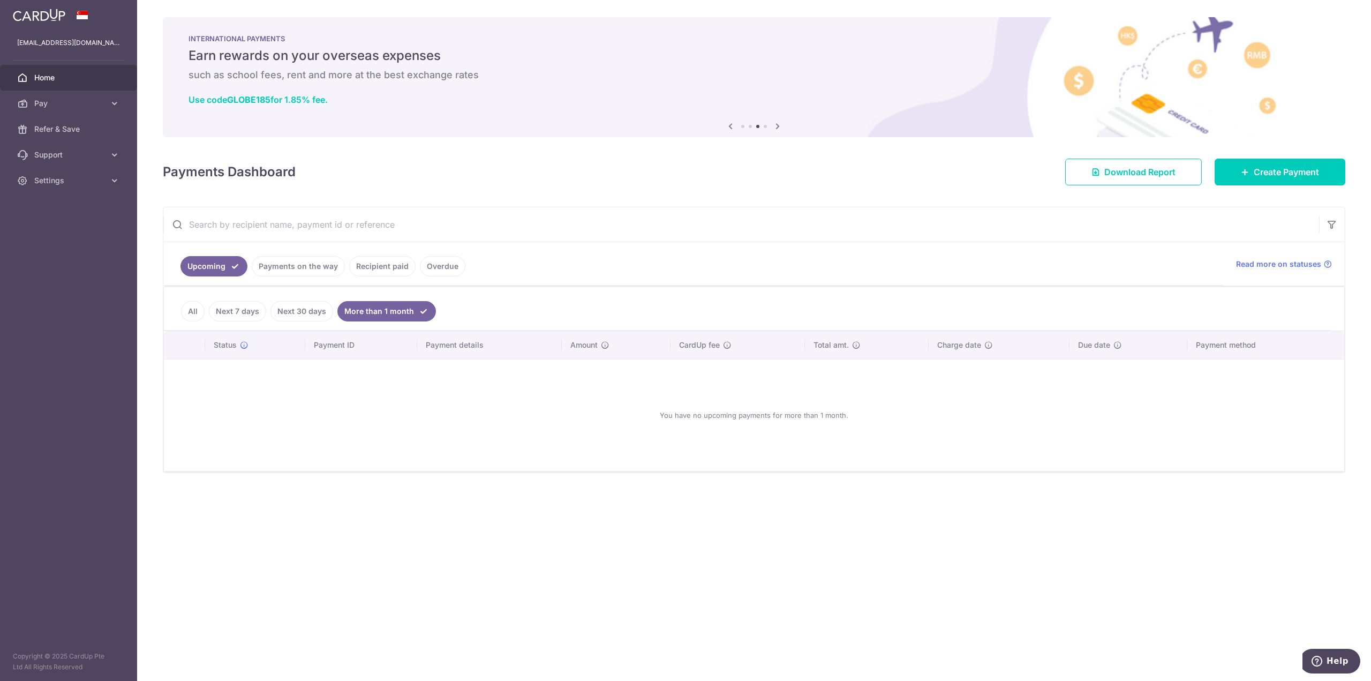
click at [320, 311] on link "Next 30 days" at bounding box center [301, 311] width 63 height 20
click at [248, 311] on link "Next 7 days" at bounding box center [237, 311] width 57 height 20
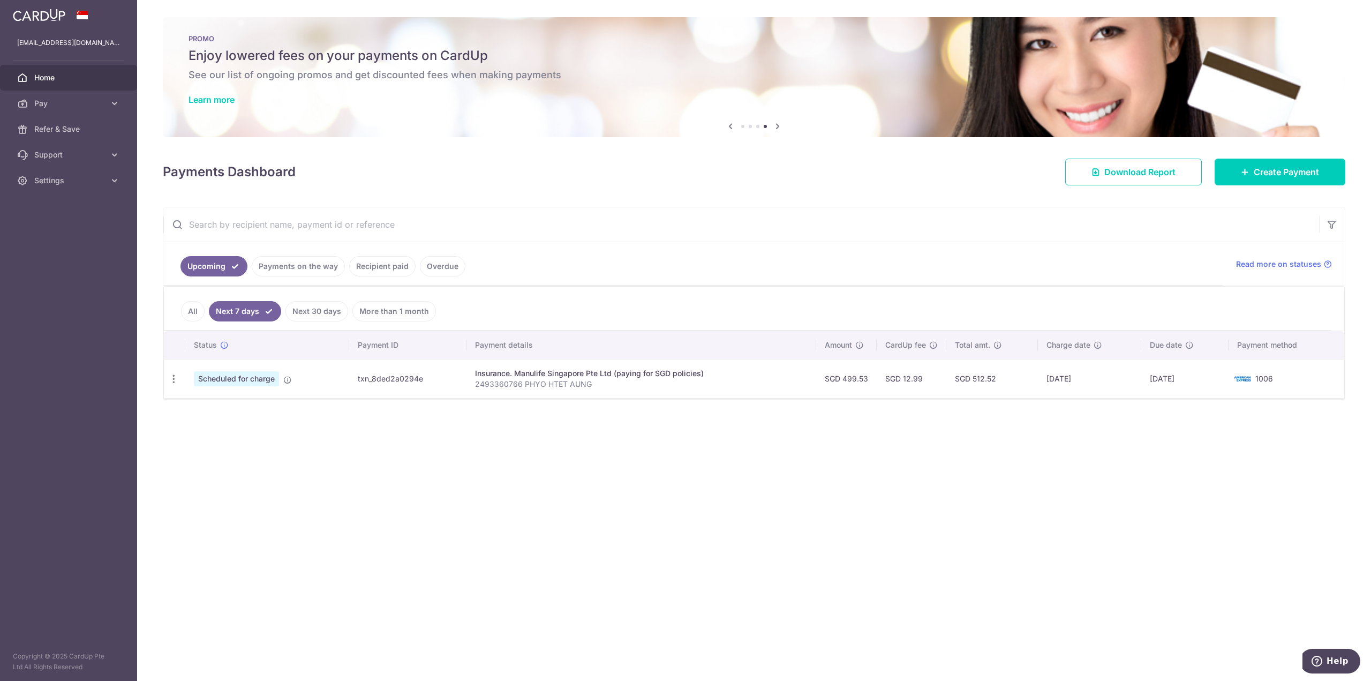
click at [319, 267] on link "Payments on the way" at bounding box center [298, 266] width 93 height 20
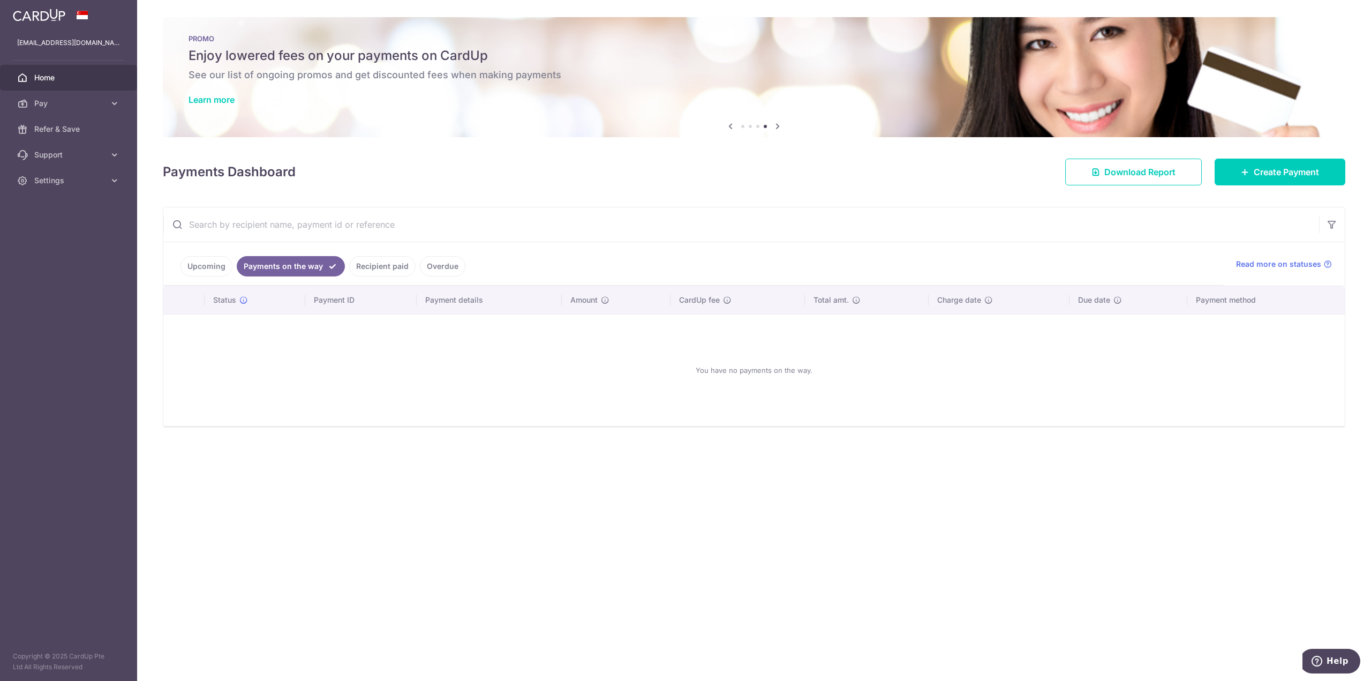
click at [387, 273] on link "Recipient paid" at bounding box center [382, 266] width 66 height 20
